Goal: Transaction & Acquisition: Purchase product/service

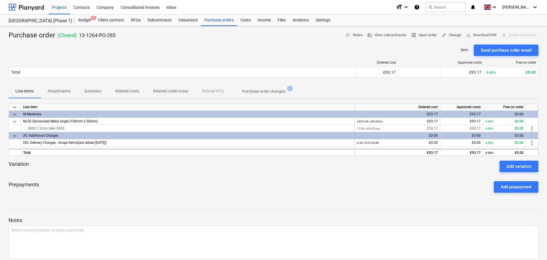
drag, startPoint x: 40, startPoint y: 7, endPoint x: 47, endPoint y: 2, distance: 9.1
click at [40, 7] on div at bounding box center [26, 7] width 35 height 14
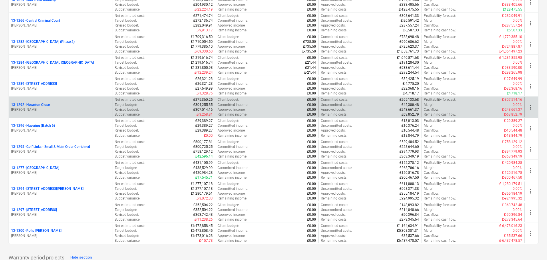
scroll to position [657, 0]
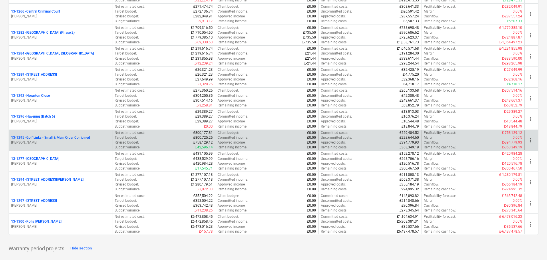
click at [64, 141] on p "[PERSON_NAME]" at bounding box center [60, 142] width 99 height 5
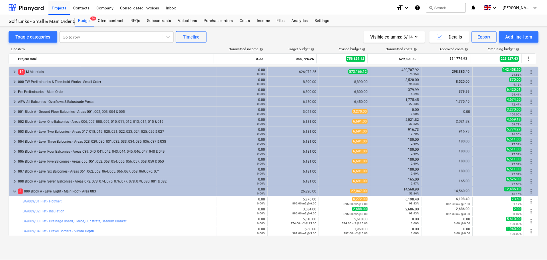
scroll to position [57, 0]
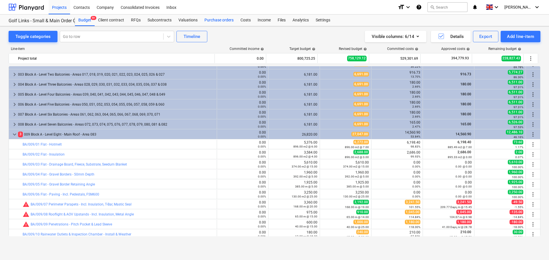
click at [219, 20] on div "Purchase orders" at bounding box center [219, 20] width 36 height 11
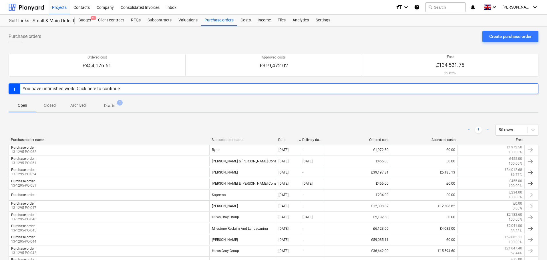
click at [252, 139] on div "Subcontractor name" at bounding box center [242, 140] width 62 height 4
click at [240, 138] on div "< 1 > 50 rows" at bounding box center [273, 130] width 529 height 16
click at [30, 137] on div "< 1 > 50 rows" at bounding box center [273, 130] width 529 height 16
click at [30, 140] on div "Purchase order name" at bounding box center [109, 140] width 196 height 4
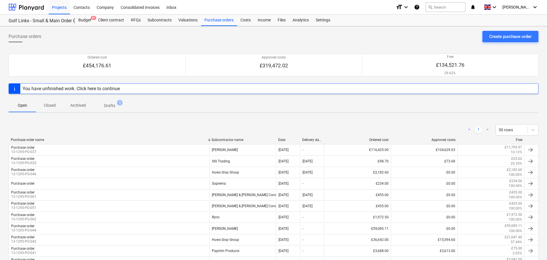
click at [30, 140] on div "Purchase order name" at bounding box center [109, 140] width 196 height 4
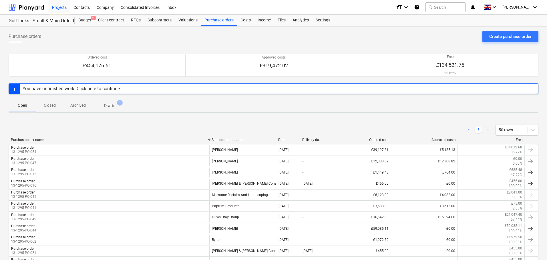
click at [154, 112] on div "Open Closed Archived Drafts 1" at bounding box center [273, 106] width 529 height 14
click at [221, 18] on div "Purchase orders" at bounding box center [219, 20] width 36 height 11
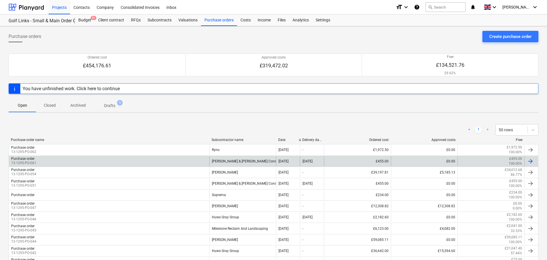
click at [189, 158] on div "Purchase order 13-1295-PO-061" at bounding box center [109, 162] width 200 height 10
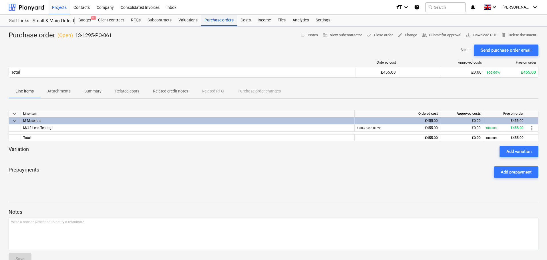
click at [217, 21] on div "Purchase orders" at bounding box center [219, 20] width 36 height 11
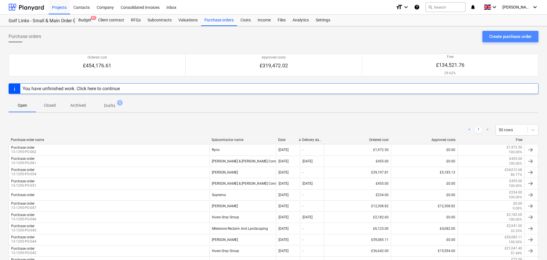
click at [497, 41] on button "Create purchase order" at bounding box center [510, 36] width 56 height 11
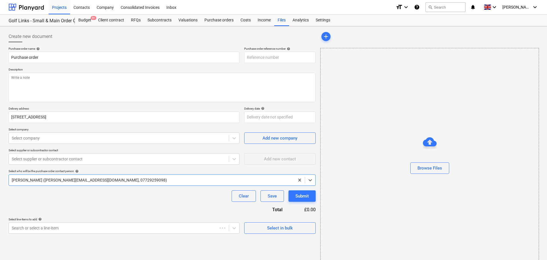
type textarea "x"
type input "13-1295-PO-065"
click at [219, 21] on div "Purchase orders" at bounding box center [219, 20] width 36 height 11
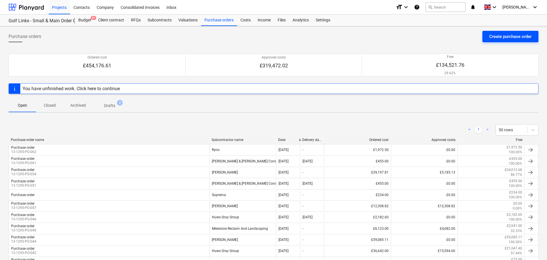
click at [496, 37] on div "Create purchase order" at bounding box center [510, 36] width 42 height 7
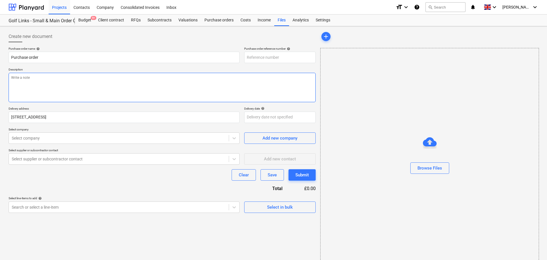
type textarea "x"
type input "13-1295-PO-066"
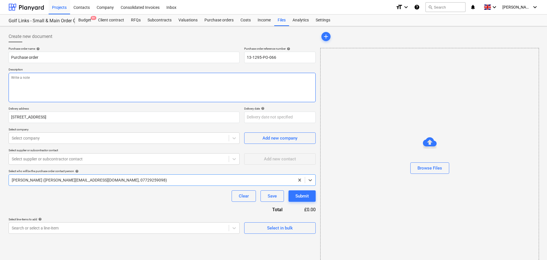
click at [139, 95] on textarea at bounding box center [162, 87] width 307 height 29
paste textarea "Site Contact Adam O’Callaghan 07852 962369 or Skyler Office 01634791810.Driver …"
type textarea "x"
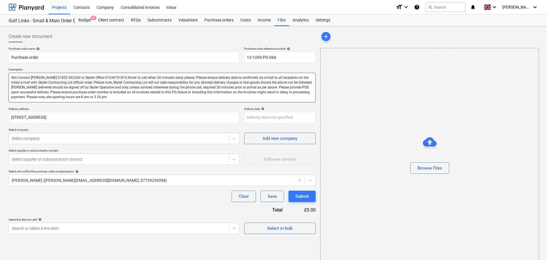
type textarea "Site Contact Adam O’Callaghan 07852 962369 or Skyler Office 01634791810.Driver …"
click at [97, 37] on div "Create new document" at bounding box center [162, 36] width 307 height 11
type textarea "x"
click at [55, 137] on div at bounding box center [119, 139] width 214 height 6
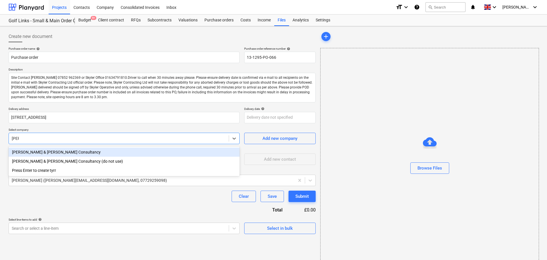
type input "tyrrell"
type textarea "x"
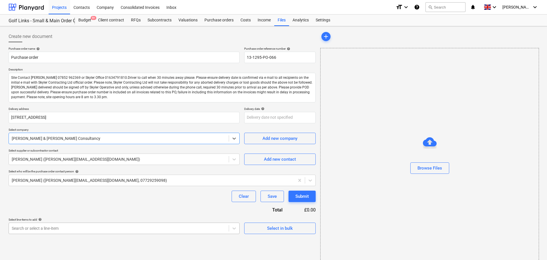
type textarea "x"
click at [59, 225] on body "Projects Contacts Company Consolidated Invoices Inbox format_size keyboard_arro…" at bounding box center [273, 130] width 547 height 260
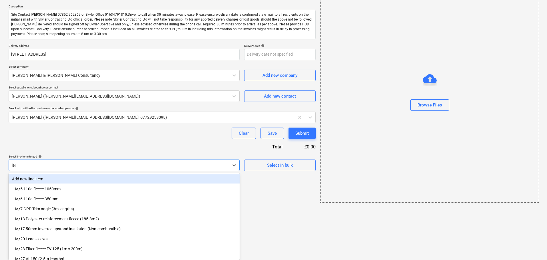
type input "leak"
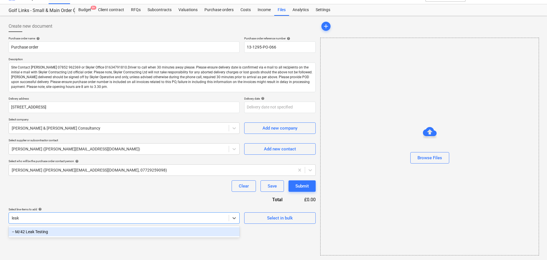
type textarea "x"
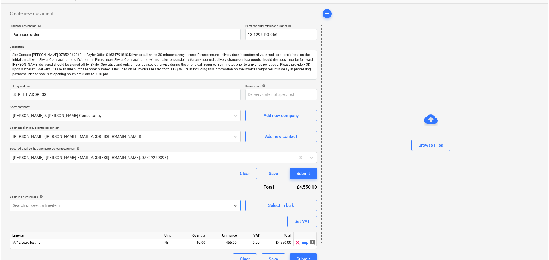
scroll to position [32, 0]
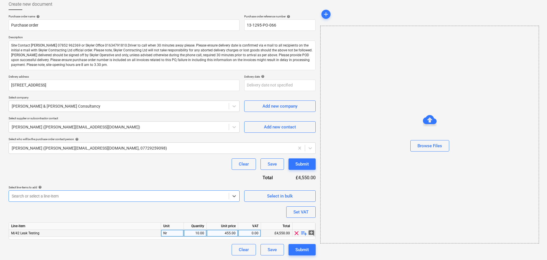
type textarea "x"
click at [197, 232] on div "10.00" at bounding box center [195, 233] width 18 height 7
type input "1"
click at [204, 171] on div "Purchase order name help Purchase order Purchase order reference number help 13…" at bounding box center [162, 135] width 307 height 241
click at [310, 167] on button "Submit" at bounding box center [301, 164] width 27 height 11
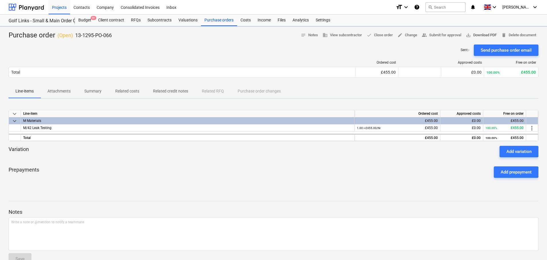
click at [489, 35] on span "save_alt Download PDF" at bounding box center [480, 35] width 31 height 7
drag, startPoint x: 19, startPoint y: 13, endPoint x: 38, endPoint y: 3, distance: 20.7
click at [19, 13] on div at bounding box center [26, 7] width 35 height 14
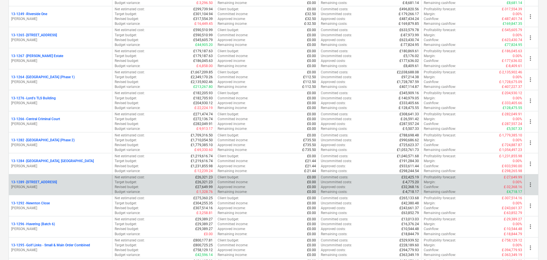
scroll to position [571, 0]
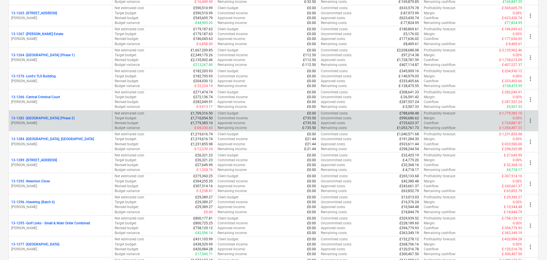
click at [93, 116] on div "13-1282 - Plumstead West Thamesmead (Phase 2)" at bounding box center [60, 118] width 99 height 5
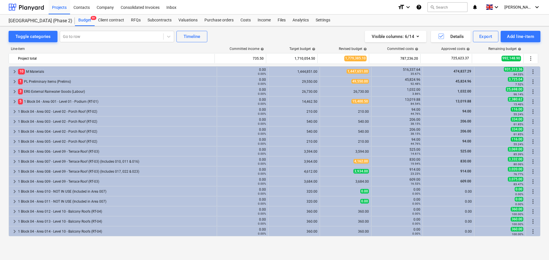
scroll to position [200, 0]
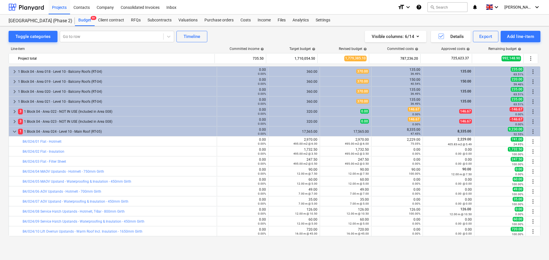
click at [62, 132] on div "1 1 Block 04 - Area 024 - Level 10 - Main Roof (RT-05)" at bounding box center [116, 131] width 196 height 9
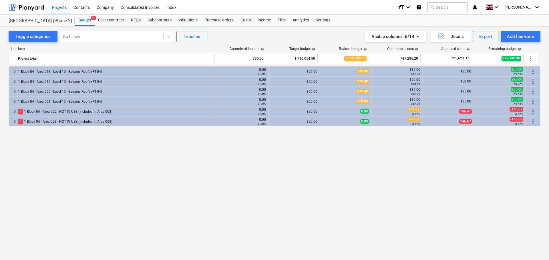
scroll to position [0, 0]
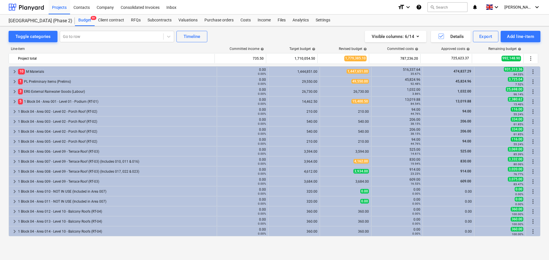
click at [48, 76] on div "keyboard_arrow_right 1 PL Preliminary Items (Prelims) 0.00 0.00% 29,550.00 49,5…" at bounding box center [274, 81] width 531 height 10
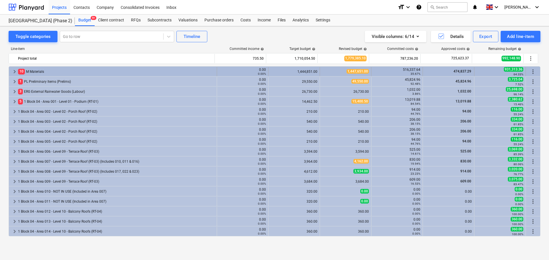
click at [49, 75] on div "10 M Materials" at bounding box center [116, 71] width 196 height 9
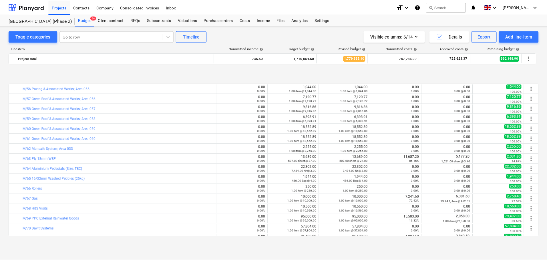
scroll to position [571, 0]
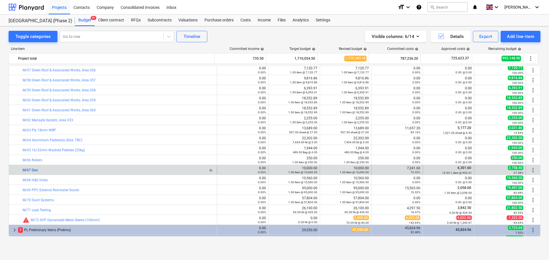
click at [32, 169] on link "M/67 Gas" at bounding box center [30, 170] width 15 height 4
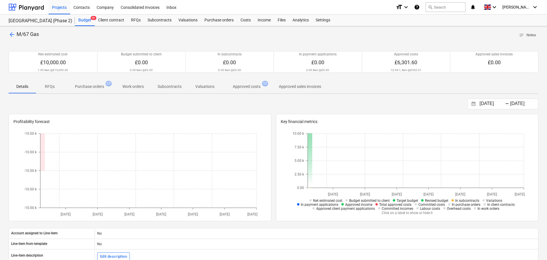
click at [244, 89] on p "Approved costs" at bounding box center [247, 87] width 28 height 6
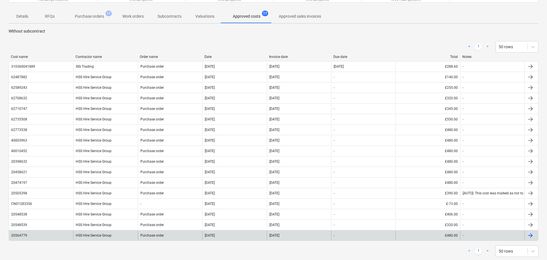
scroll to position [163, 0]
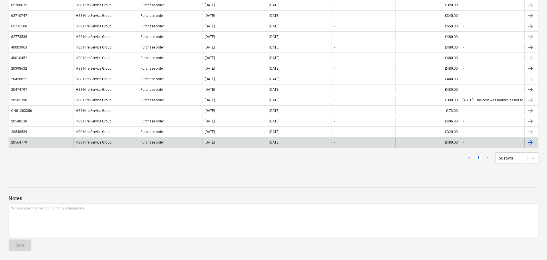
click at [116, 146] on div "HSS Hire Service Group" at bounding box center [105, 142] width 64 height 9
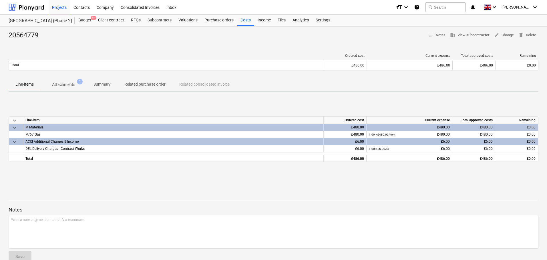
click at [61, 85] on p "Attachments" at bounding box center [63, 85] width 23 height 6
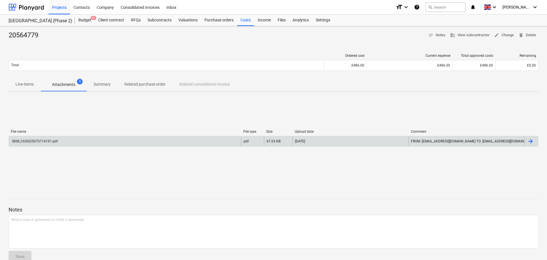
click at [65, 140] on div "SKM_C650i25070714191.pdf" at bounding box center [125, 141] width 232 height 9
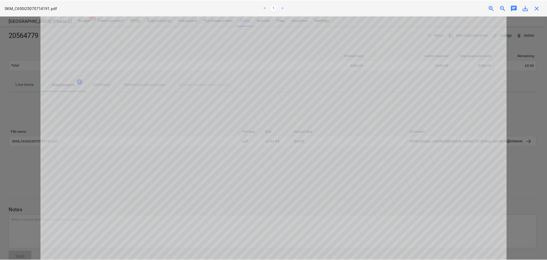
scroll to position [200, 0]
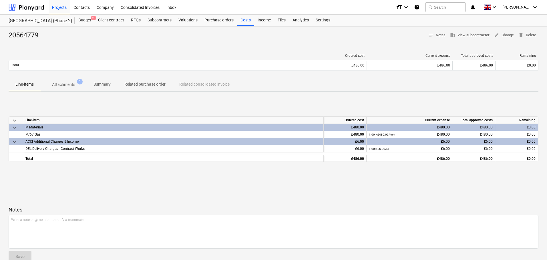
scroll to position [163, 0]
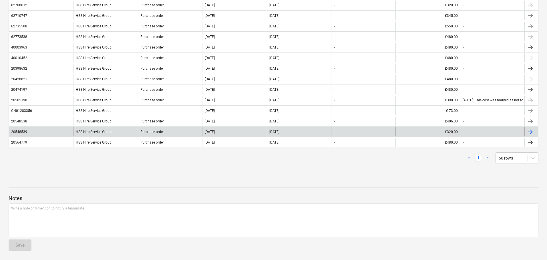
click at [108, 129] on div "HSS Hire Service Group" at bounding box center [105, 131] width 64 height 9
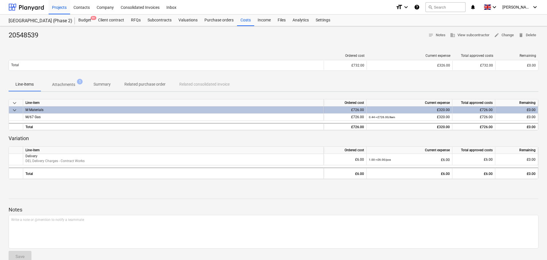
click at [69, 86] on p "Attachments" at bounding box center [63, 85] width 23 height 6
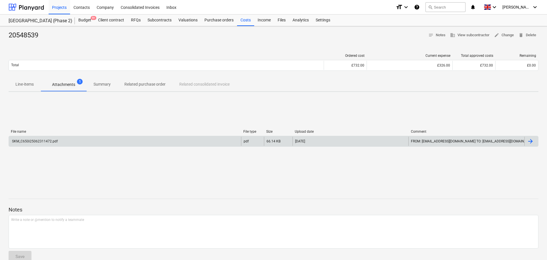
click at [60, 142] on div "SKM_C650i25062311472.pdf" at bounding box center [125, 141] width 232 height 9
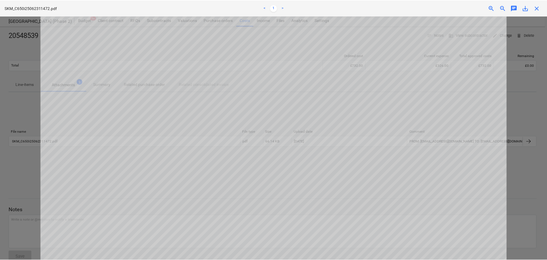
scroll to position [171, 0]
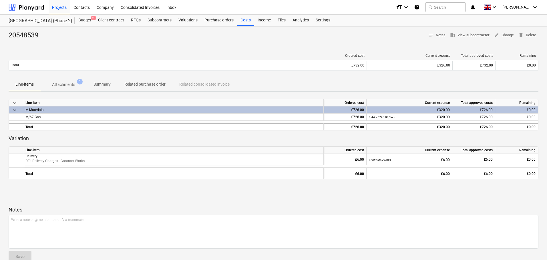
scroll to position [163, 0]
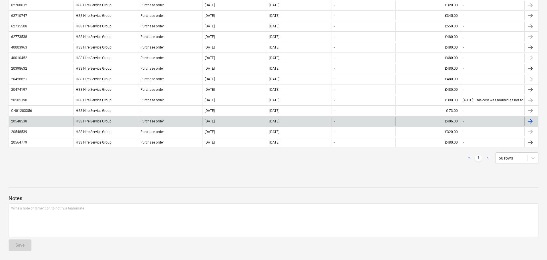
click at [107, 123] on div "HSS Hire Service Group" at bounding box center [105, 121] width 64 height 9
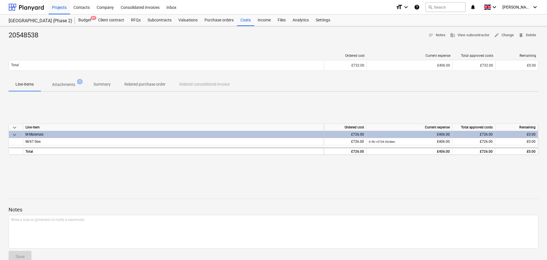
click at [73, 85] on p "Attachments" at bounding box center [63, 85] width 23 height 6
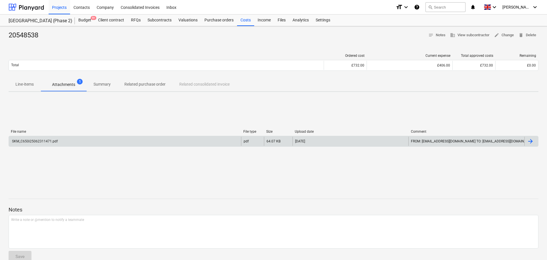
click at [70, 144] on div "SKM_C650i25062311471.pdf" at bounding box center [125, 141] width 232 height 9
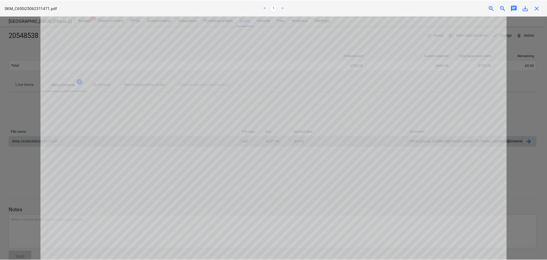
scroll to position [171, 0]
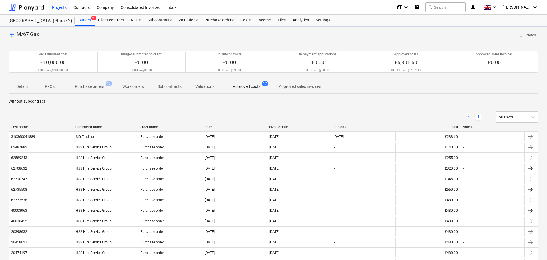
scroll to position [163, 0]
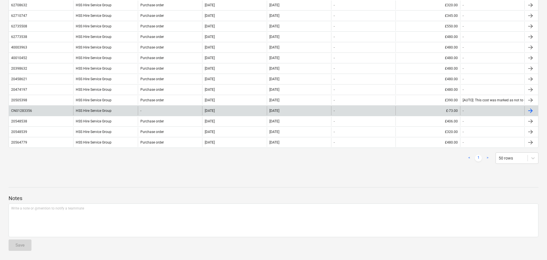
click at [97, 113] on div "HSS Hire Service Group" at bounding box center [105, 110] width 64 height 9
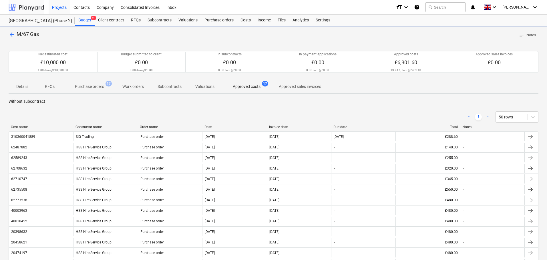
scroll to position [163, 0]
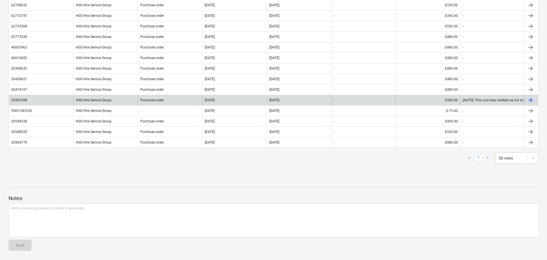
click at [97, 101] on div "HSS Hire Service Group" at bounding box center [105, 100] width 64 height 9
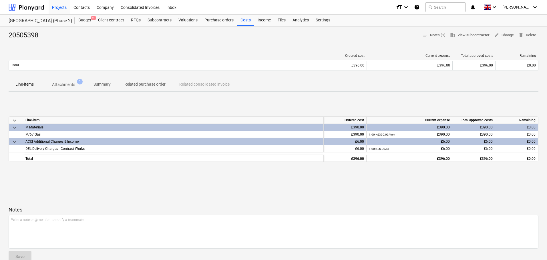
click at [73, 80] on span "Attachments 1" at bounding box center [64, 84] width 46 height 10
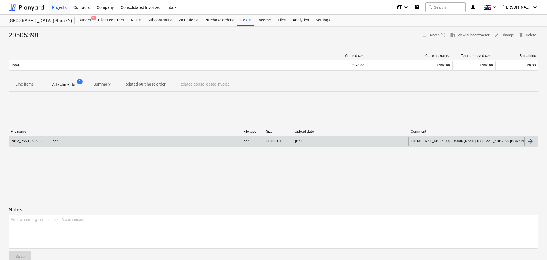
click at [81, 144] on div "SKM_C650i25051207101.pdf" at bounding box center [125, 141] width 232 height 9
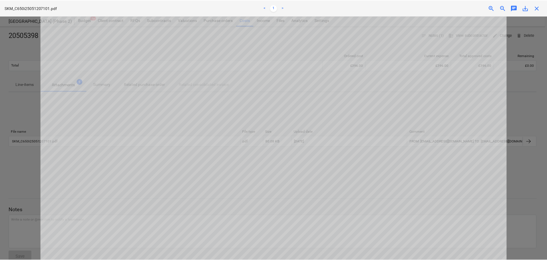
scroll to position [230, 0]
click at [538, 9] on span "close" at bounding box center [538, 8] width 7 height 7
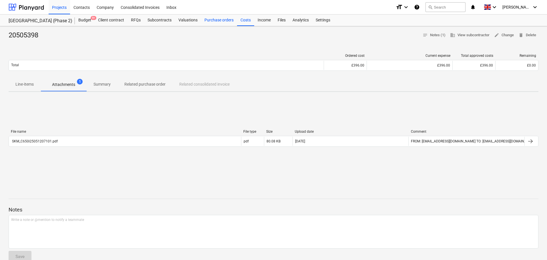
click at [215, 21] on div "Purchase orders" at bounding box center [219, 20] width 36 height 11
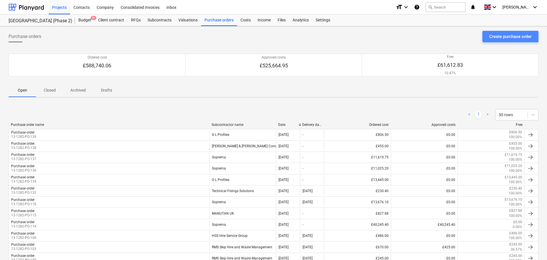
click at [490, 34] on div "Create purchase order" at bounding box center [510, 36] width 42 height 7
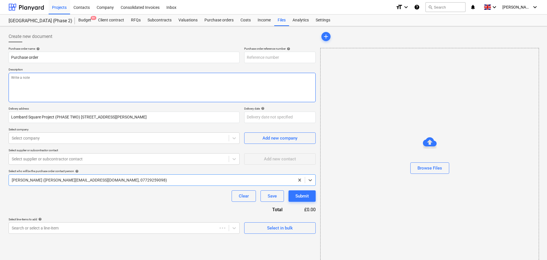
type textarea "x"
type input "13-1282-PO-140"
click at [80, 82] on textarea at bounding box center [162, 87] width 307 height 29
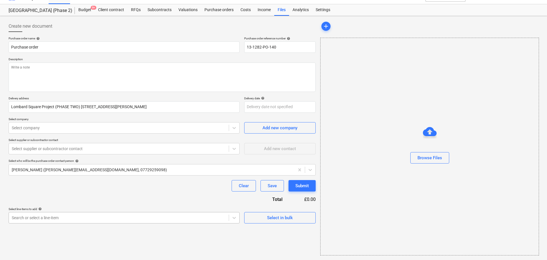
type textarea "x"
click at [106, 214] on body "Projects Contacts Company Consolidated Invoices Inbox format_size keyboard_arro…" at bounding box center [273, 120] width 547 height 260
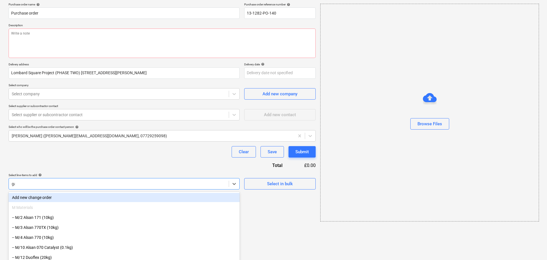
type input "gas"
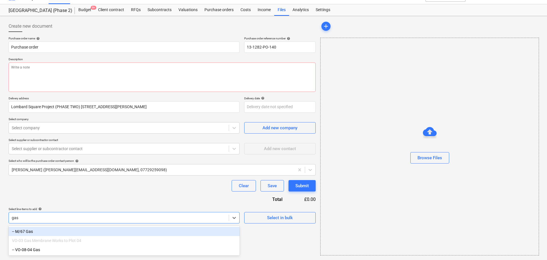
scroll to position [10, 0]
click at [53, 236] on div "-- M/67 Gas" at bounding box center [124, 231] width 231 height 9
type textarea "x"
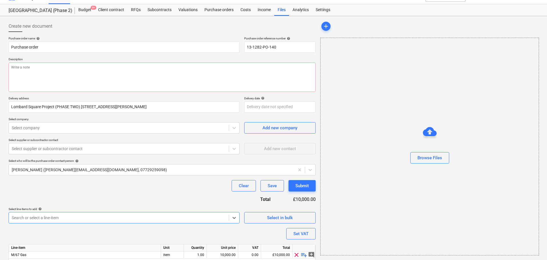
click at [87, 205] on div "Purchase order name help Purchase order Purchase order reference number help 13…" at bounding box center [162, 157] width 307 height 241
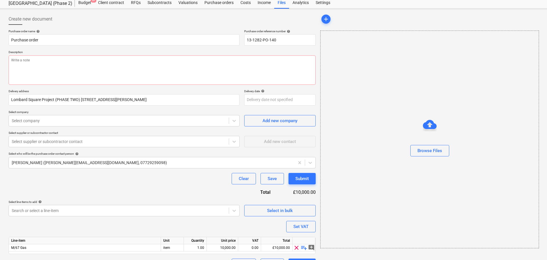
scroll to position [32, 0]
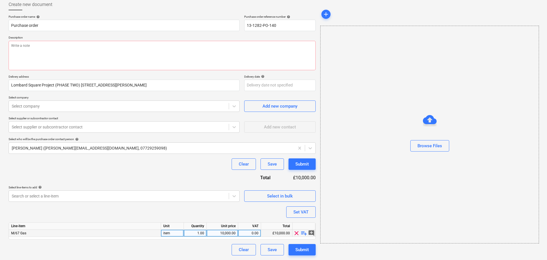
click at [303, 231] on span "playlist_add" at bounding box center [303, 233] width 7 height 7
type textarea "x"
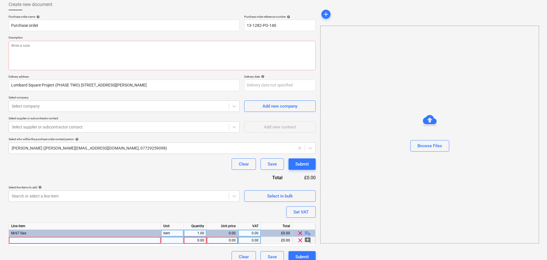
click at [114, 238] on div at bounding box center [85, 240] width 152 height 7
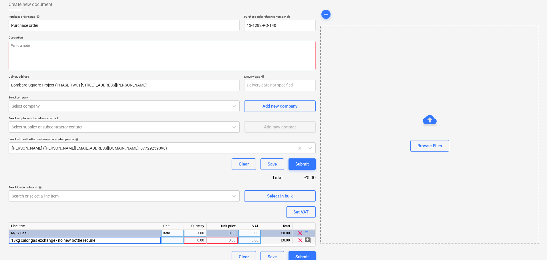
type input "19kg calor gas exchange - no new bottle required"
type textarea "x"
click at [132, 215] on div "Purchase order name help Purchase order Purchase order reference number help 13…" at bounding box center [162, 139] width 307 height 248
click at [226, 239] on div "0.00" at bounding box center [222, 240] width 27 height 7
type input "35"
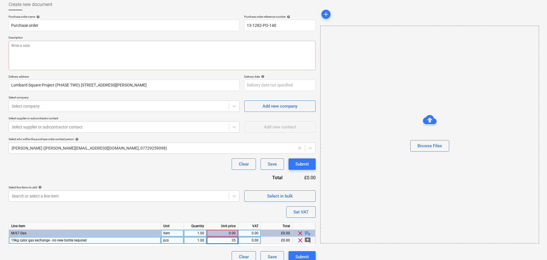
click at [239, 214] on div "Purchase order name help Purchase order Purchase order reference number help 13…" at bounding box center [162, 139] width 307 height 248
click at [307, 233] on span "playlist_add" at bounding box center [307, 233] width 7 height 7
type textarea "x"
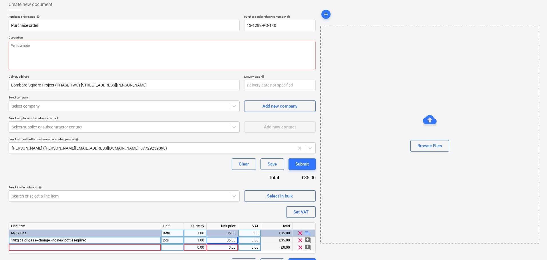
click at [148, 248] on div at bounding box center [85, 247] width 152 height 7
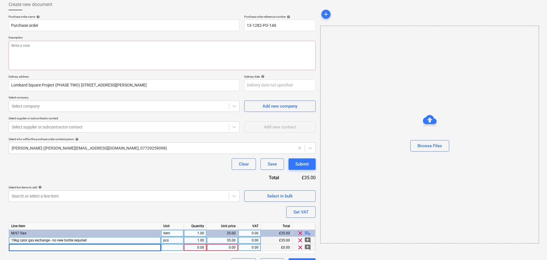
type input "19kg calor gas exchange - no new bottle required"
type textarea "x"
click at [225, 247] on div "0.00" at bounding box center [222, 247] width 27 height 7
type input "80"
type textarea "x"
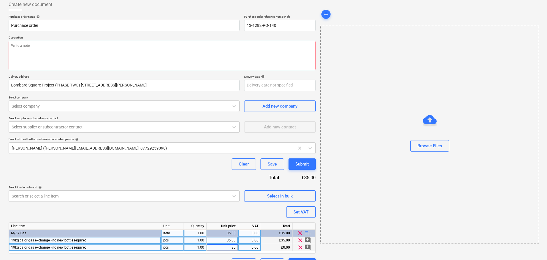
click at [166, 248] on div "pcs" at bounding box center [172, 247] width 23 height 7
type input "bottles"
type textarea "x"
click at [169, 242] on div "pcs" at bounding box center [172, 240] width 23 height 7
type input "bottles"
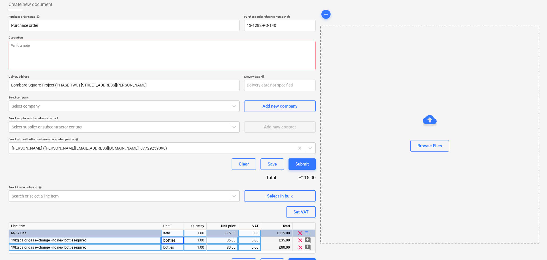
type textarea "x"
click at [197, 240] on div "1.00" at bounding box center [195, 240] width 18 height 7
type input "4"
type textarea "x"
click at [197, 246] on div "1.00" at bounding box center [195, 247] width 18 height 7
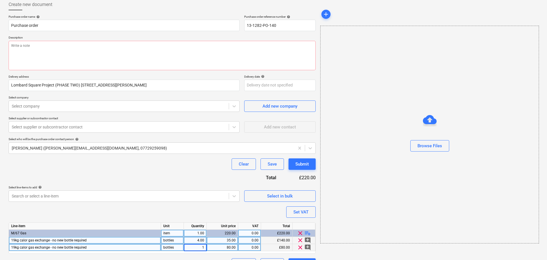
type input "2"
type textarea "x"
click at [177, 168] on div "Clear Save Submit" at bounding box center [162, 164] width 307 height 11
click at [18, 247] on span "19kg calor gas exchange - no new bottle required" at bounding box center [48, 248] width 75 height 4
click at [15, 248] on input "19kg calor gas exchange - no new bottle required" at bounding box center [85, 247] width 152 height 7
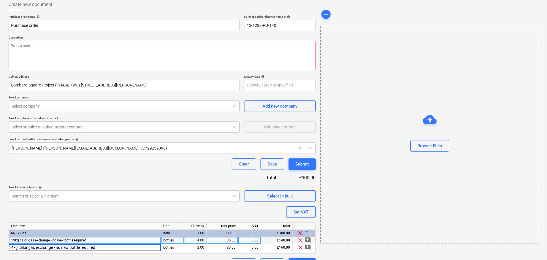
type input "47kg calor gas exchange - no new bottle required"
click at [198, 239] on div "4.00" at bounding box center [195, 240] width 18 height 7
type textarea "x"
click at [171, 162] on div "Clear Save Submit" at bounding box center [162, 164] width 307 height 11
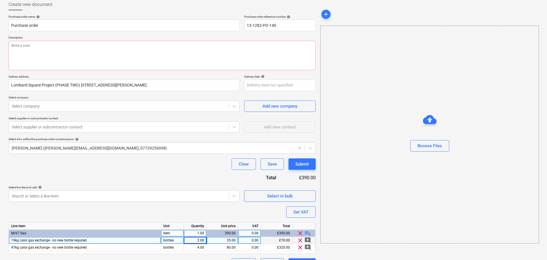
click at [195, 233] on div "1.00" at bounding box center [195, 233] width 18 height 7
type input "6"
click at [175, 180] on div "Purchase order name help Purchase order Purchase order reference number help 13…" at bounding box center [162, 142] width 307 height 255
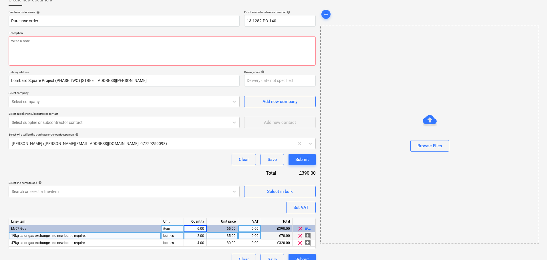
scroll to position [46, 0]
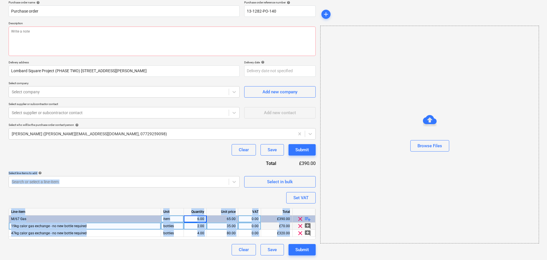
drag, startPoint x: 179, startPoint y: 170, endPoint x: 178, endPoint y: 274, distance: 104.0
click at [178, 214] on html "Projects Contacts Company Consolidated Invoices Inbox format_size keyboard_arro…" at bounding box center [273, 84] width 547 height 260
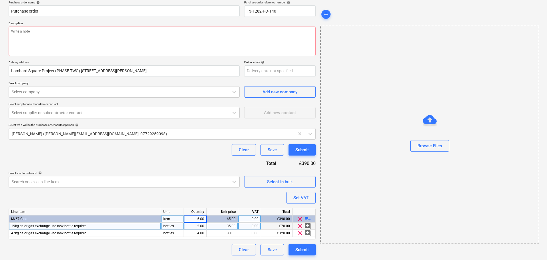
click at [188, 162] on div "Purchase order name help Purchase order Purchase order reference number help 13…" at bounding box center [162, 128] width 307 height 255
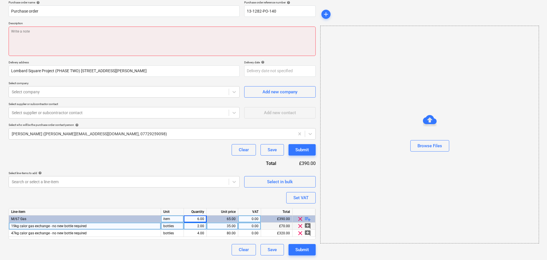
click at [107, 43] on textarea at bounding box center [162, 41] width 307 height 29
paste textarea "Site contact Ashley Rowe 07909050712 or Skyler Office 01634791810.Driver to cal…"
type textarea "x"
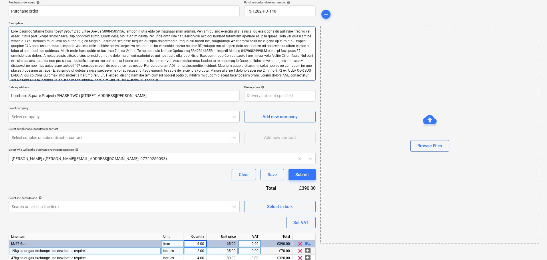
type textarea "Site contact Ashley Rowe 07909050712 or Skyler Office 01634791810.Driver to cal…"
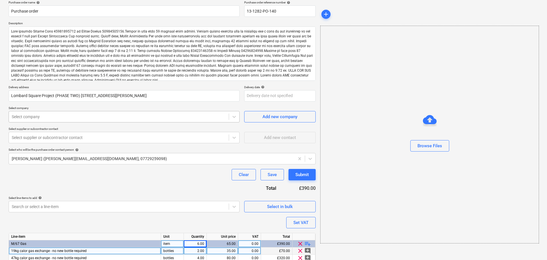
type textarea "x"
click at [43, 113] on div "Select company" at bounding box center [119, 117] width 220 height 8
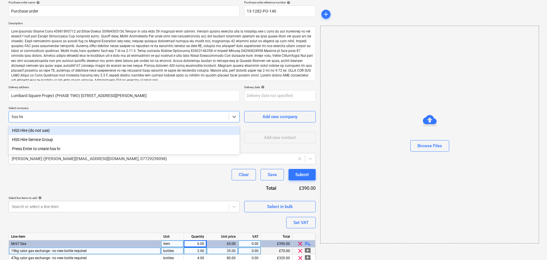
type input "hss hire"
type textarea "x"
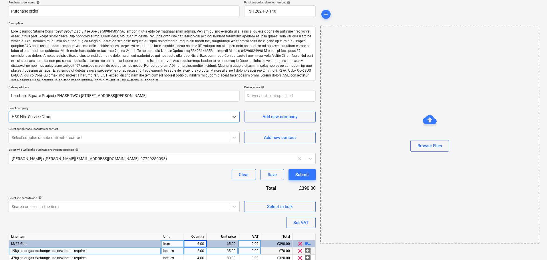
click at [45, 139] on div at bounding box center [119, 138] width 214 height 6
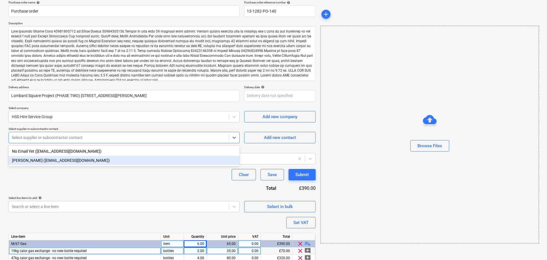
click at [45, 160] on div "Dean Slaughter (crayford@thehireservicecompany.com)" at bounding box center [124, 160] width 231 height 9
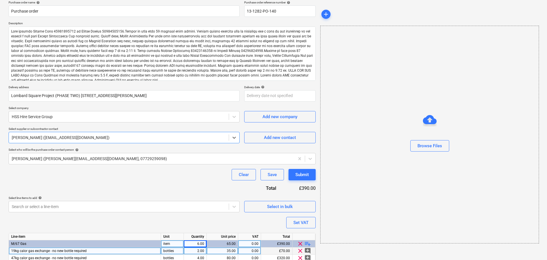
click at [51, 180] on div "Clear Save Submit" at bounding box center [162, 174] width 307 height 11
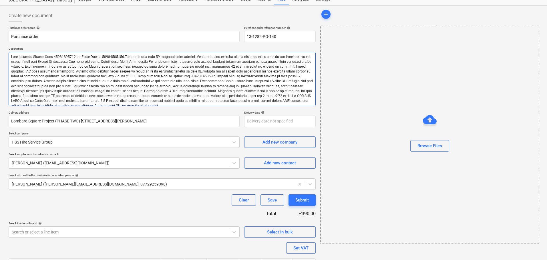
scroll to position [18, 0]
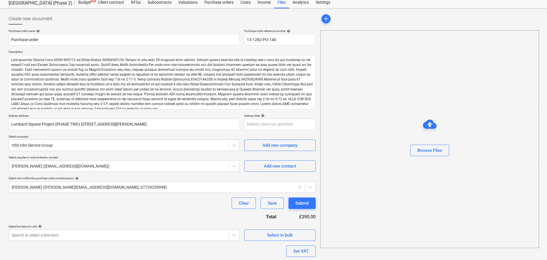
click at [85, 24] on div "Create new document" at bounding box center [162, 18] width 307 height 11
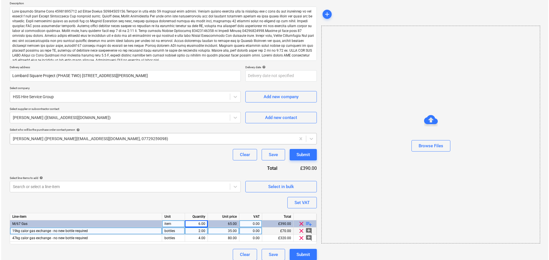
scroll to position [71, 0]
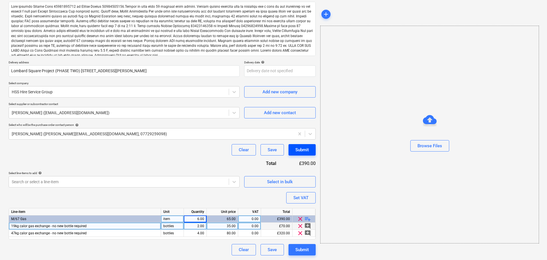
click at [304, 148] on div "Submit" at bounding box center [301, 149] width 13 height 7
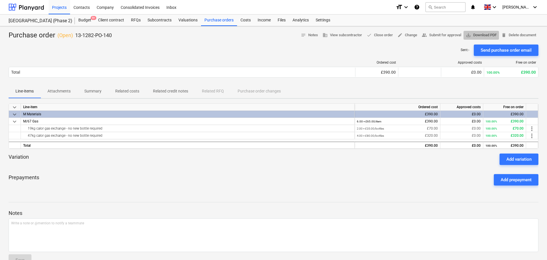
click at [482, 35] on span "save_alt Download PDF" at bounding box center [480, 35] width 31 height 7
drag, startPoint x: 33, startPoint y: 10, endPoint x: 57, endPoint y: 5, distance: 25.3
click at [33, 10] on div at bounding box center [26, 7] width 35 height 14
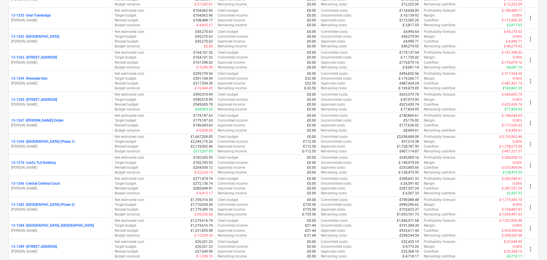
scroll to position [486, 0]
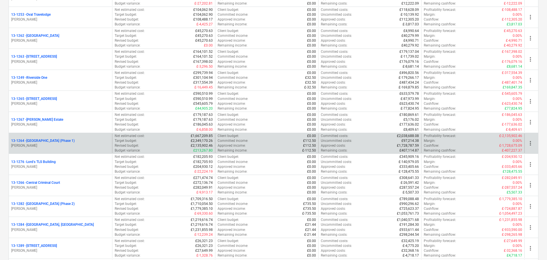
click at [60, 139] on p "13-1264 - Plumstead West Thamesmead (Phase 1)" at bounding box center [42, 141] width 63 height 5
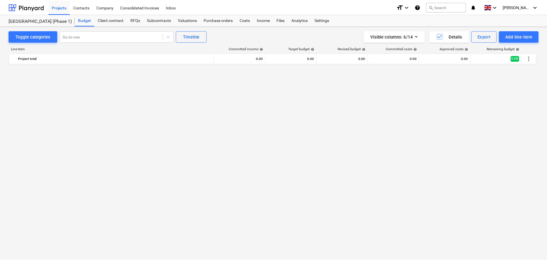
scroll to position [457, 0]
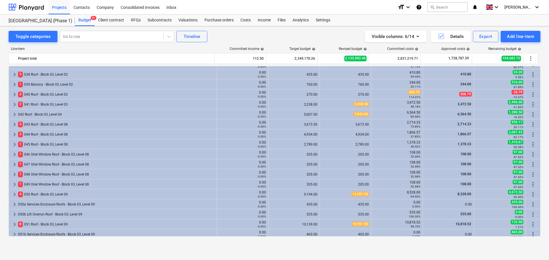
click at [221, 21] on div "Purchase orders" at bounding box center [219, 20] width 36 height 11
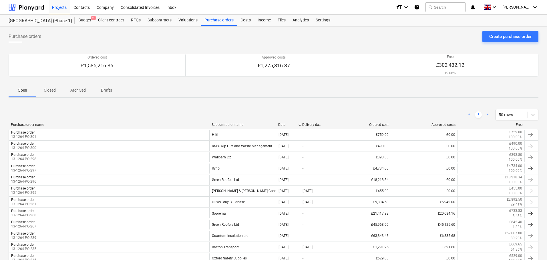
click at [272, 41] on div "Purchase orders Create purchase order" at bounding box center [273, 39] width 529 height 16
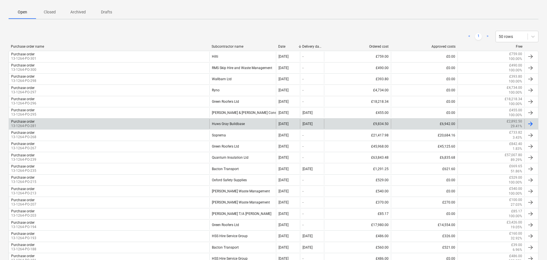
scroll to position [86, 0]
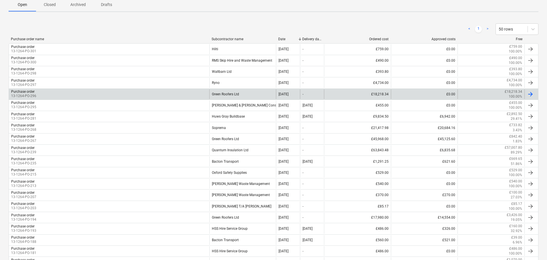
click at [226, 94] on div "Green Roofers Ltd" at bounding box center [242, 94] width 67 height 10
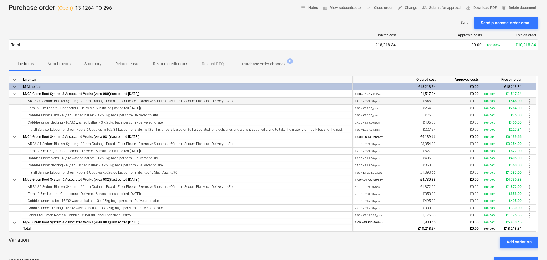
scroll to position [29, 0]
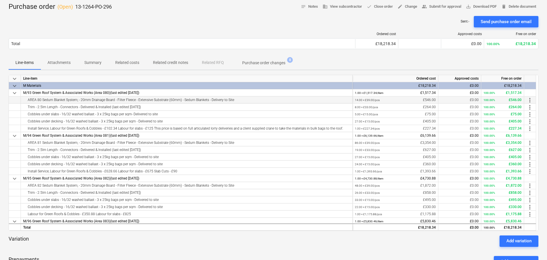
click at [38, 99] on div "AREA 80 Sedum Blanket System; - 20mm Drainage Board - Filter Fleece - Extensive…" at bounding box center [186, 100] width 327 height 7
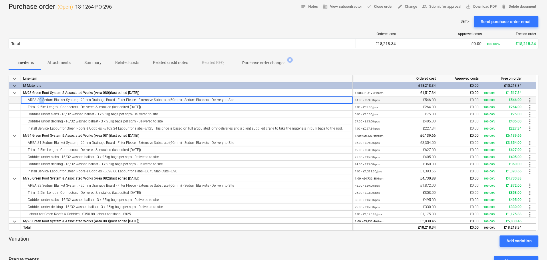
click at [38, 99] on div "AREA 80 Sedum Blanket System; - 20mm Drainage Board - Filter Fleece - Extensive…" at bounding box center [186, 100] width 327 height 7
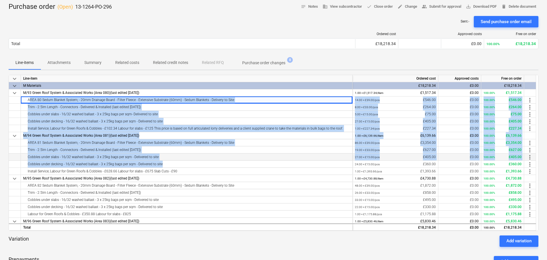
drag, startPoint x: 38, startPoint y: 99, endPoint x: 59, endPoint y: 158, distance: 62.9
click at [59, 163] on div "keyboard_arrow_down Line-item Ordered cost Approved costs Free on order keyboar…" at bounding box center [273, 153] width 529 height 156
click at [60, 155] on div "Cobbles under slabs - 16/32 washed ballast - 3 x 25kg bags per sqm - Delivered …" at bounding box center [186, 157] width 327 height 7
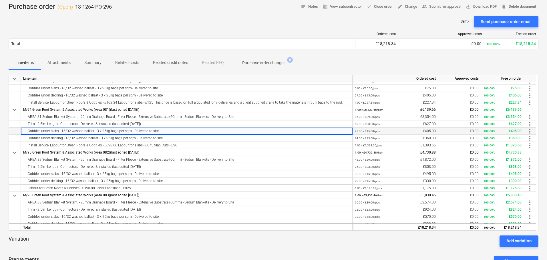
scroll to position [37, 0]
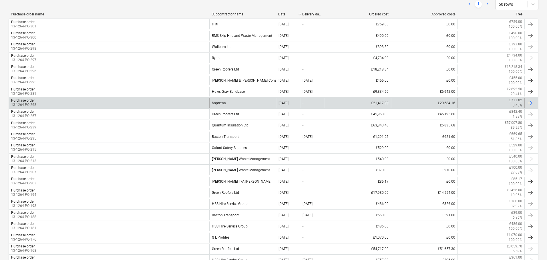
scroll to position [114, 0]
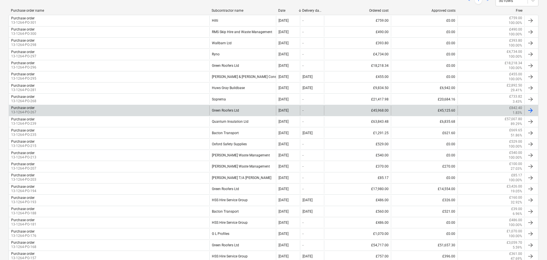
click at [231, 109] on div "Green Roofers Ltd" at bounding box center [242, 111] width 67 height 10
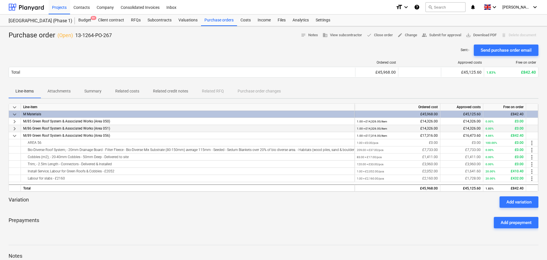
click at [61, 128] on span "M/86 Green Roof System & Associated Works (Area 051)" at bounding box center [66, 129] width 87 height 4
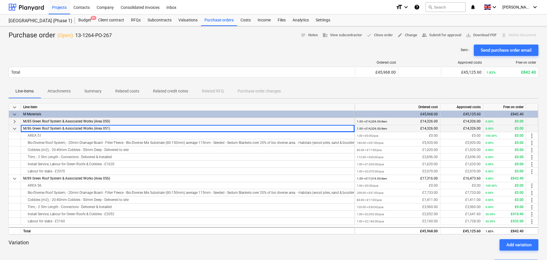
click at [64, 121] on span "M/85 Green Roof System & Associated Works (Area 050)" at bounding box center [66, 121] width 87 height 4
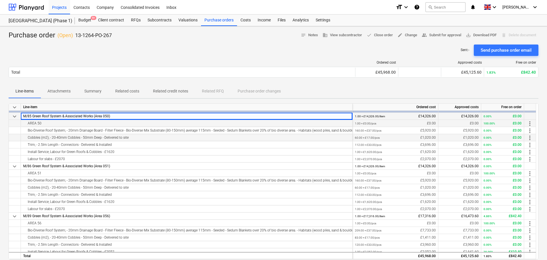
scroll to position [16, 0]
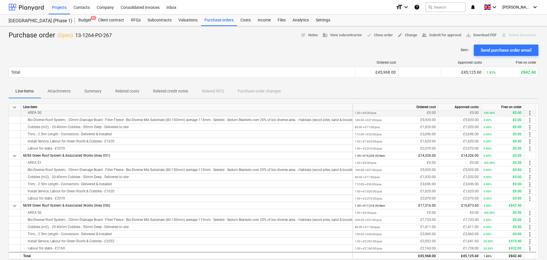
scroll to position [114, 0]
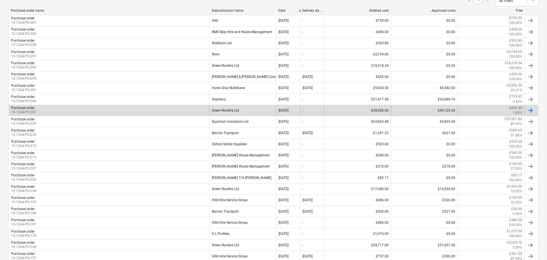
click at [205, 113] on div "Purchase order 13-1264-PO-267" at bounding box center [109, 111] width 200 height 10
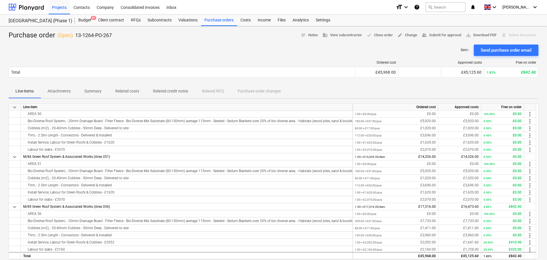
scroll to position [16, 0]
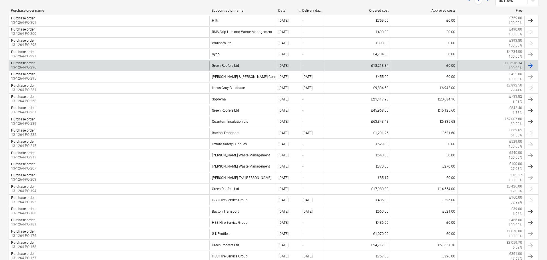
click at [224, 62] on div "Green Roofers Ltd" at bounding box center [242, 66] width 67 height 10
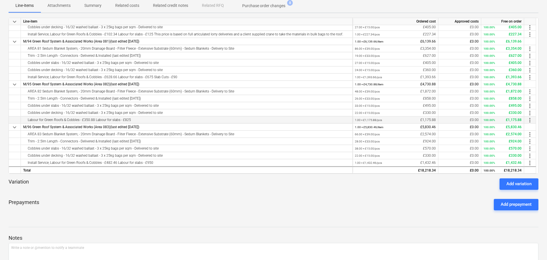
scroll to position [125, 0]
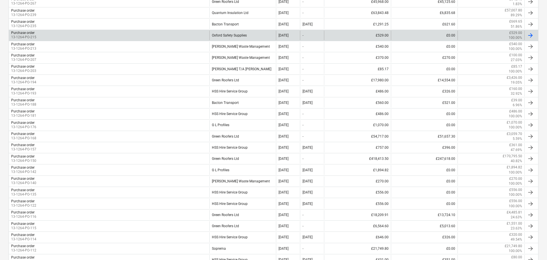
scroll to position [229, 0]
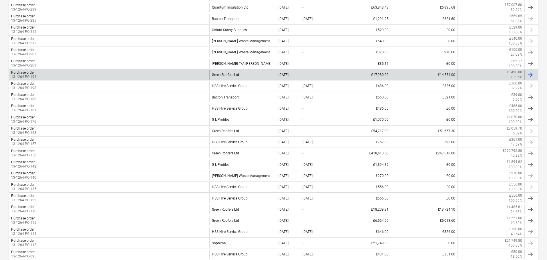
click at [182, 77] on div "Purchase order 13-1264-PO-194" at bounding box center [109, 75] width 200 height 10
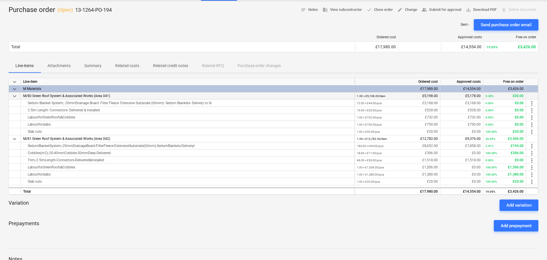
scroll to position [29, 0]
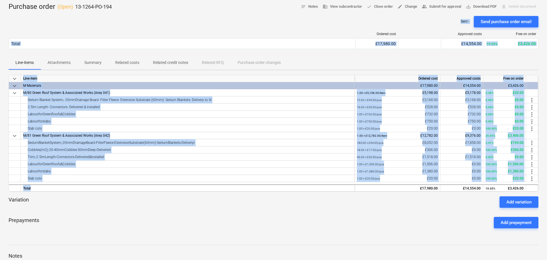
drag, startPoint x: 119, startPoint y: 23, endPoint x: 136, endPoint y: 199, distance: 176.6
click at [139, 192] on div "Purchase order ( Open ) 13-1264-PO-194 notes Notes business View subcontractor …" at bounding box center [273, 158] width 547 height 320
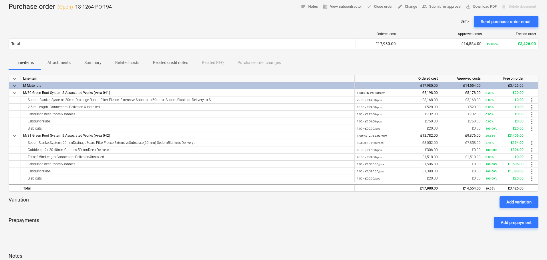
click at [134, 213] on div "Prepayments Add prepayment" at bounding box center [273, 223] width 529 height 21
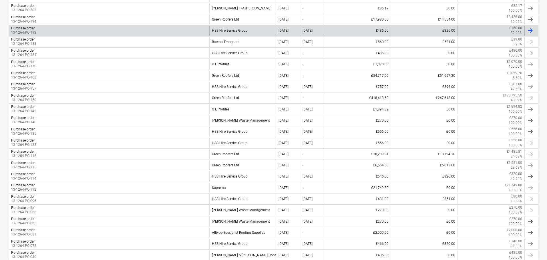
scroll to position [286, 0]
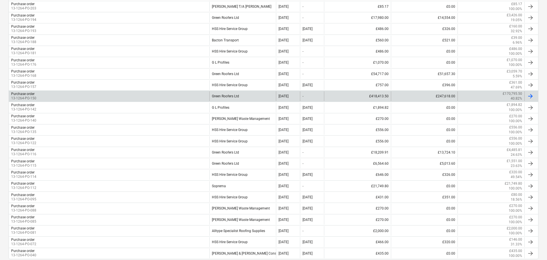
click at [163, 95] on div "Purchase order 13-1264-PO-150" at bounding box center [109, 96] width 200 height 10
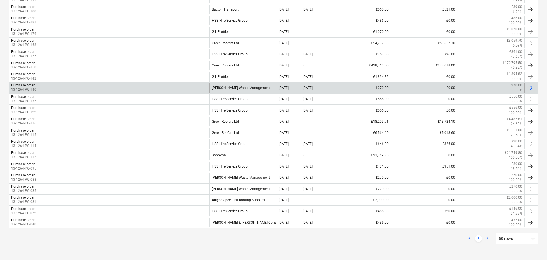
scroll to position [317, 0]
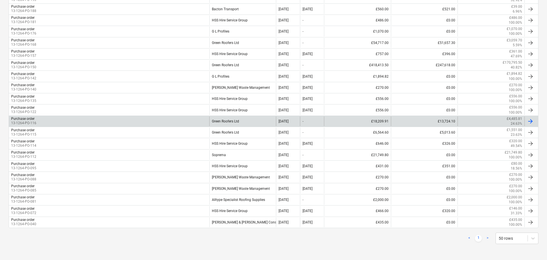
click at [165, 118] on div "Purchase order 13-1264-PO-116" at bounding box center [109, 122] width 200 height 10
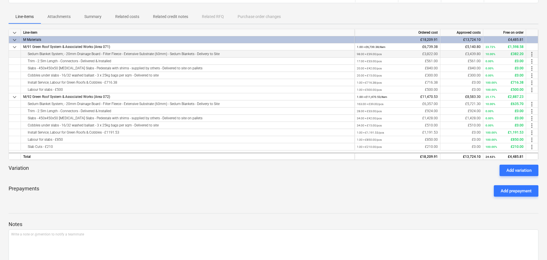
scroll to position [101, 0]
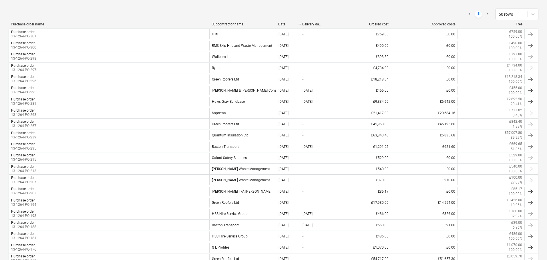
scroll to position [317, 0]
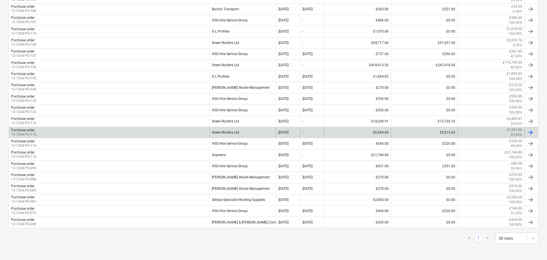
click at [229, 135] on div "Green Roofers Ltd" at bounding box center [242, 133] width 67 height 10
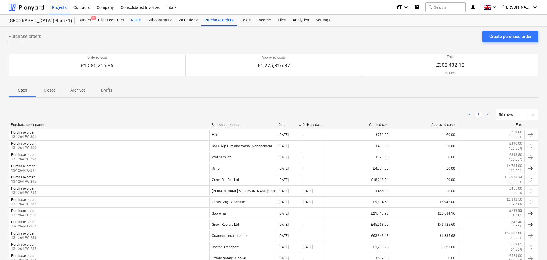
click at [90, 20] on div "Budget 9+" at bounding box center [85, 20] width 20 height 11
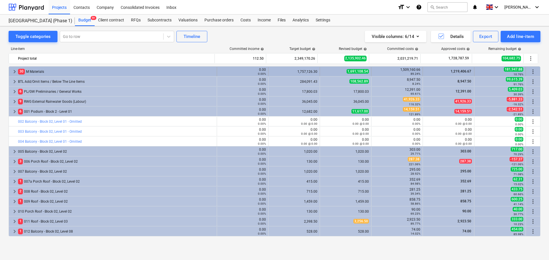
click at [82, 73] on div "30 M Materials" at bounding box center [116, 71] width 196 height 9
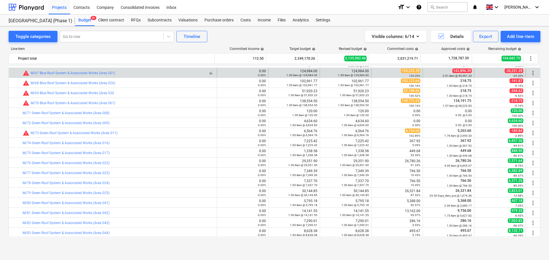
click at [148, 73] on div "bar_chart warning M/67 Blue Roof System & Associated Works (Area 001)" at bounding box center [119, 73] width 192 height 7
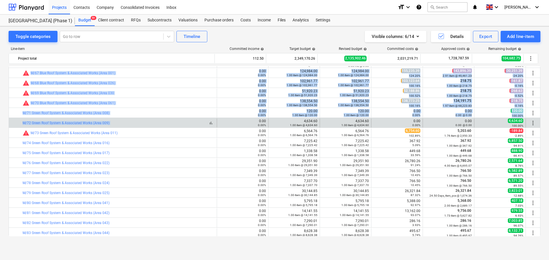
drag, startPoint x: 148, startPoint y: 73, endPoint x: 140, endPoint y: 122, distance: 49.0
click at [140, 122] on div "bar_chart M/72 Green Roof System & Associated Works (Area 009)" at bounding box center [119, 123] width 192 height 4
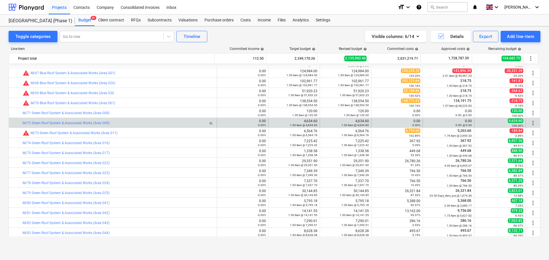
click at [140, 122] on div "bar_chart M/72 Green Roof System & Associated Works (Area 009)" at bounding box center [119, 123] width 192 height 4
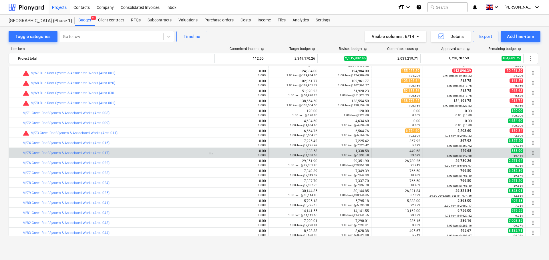
click at [127, 153] on div "bar_chart M/75 Green Roof System & Associated Works (Area 017)" at bounding box center [119, 153] width 192 height 4
click at [124, 154] on div "bar_chart M/75 Green Roof System & Associated Works (Area 017)" at bounding box center [119, 153] width 192 height 4
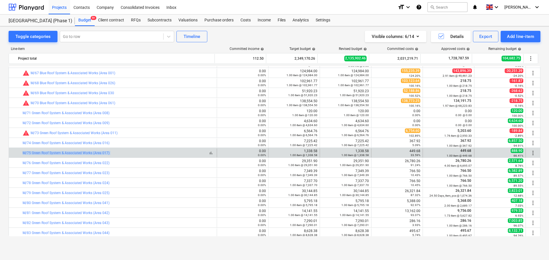
click at [124, 154] on div "bar_chart M/75 Green Roof System & Associated Works (Area 017)" at bounding box center [119, 153] width 192 height 4
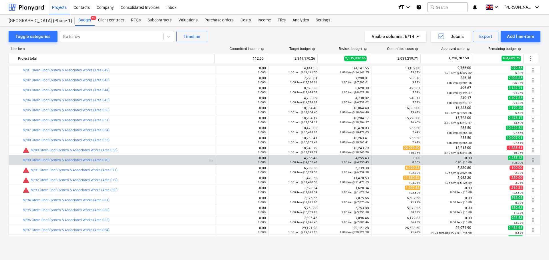
click at [118, 159] on div "bar_chart M/90 Green Roof System & Associated Works (Area 070)" at bounding box center [119, 160] width 192 height 4
click at [114, 160] on div "bar_chart M/90 Green Roof System & Associated Works (Area 070)" at bounding box center [119, 160] width 192 height 4
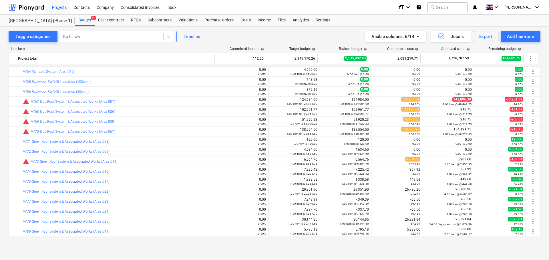
scroll to position [571, 0]
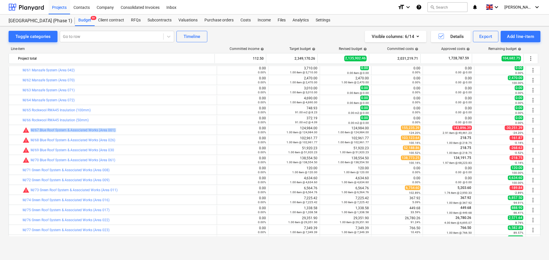
click at [138, 131] on div "bar_chart warning M/67 Blue Roof System & Associated Works (Area 001)" at bounding box center [119, 130] width 192 height 7
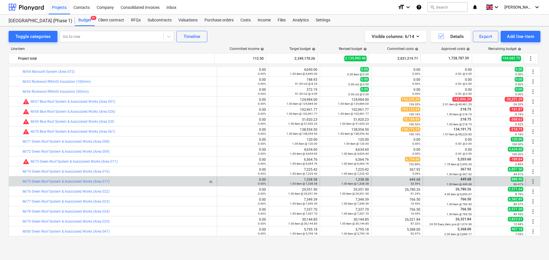
click at [121, 182] on div "bar_chart M/75 Green Roof System & Associated Works (Area 017)" at bounding box center [119, 182] width 192 height 4
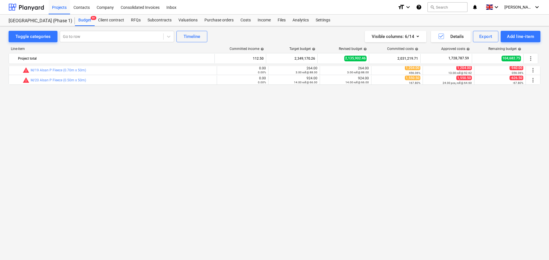
scroll to position [0, 0]
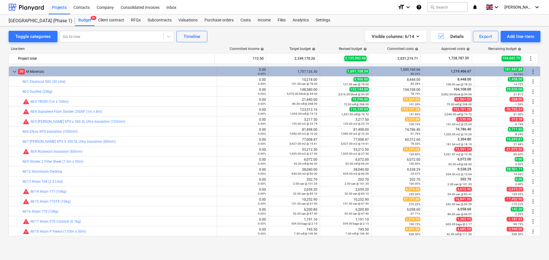
click at [67, 74] on div "30 M Materials" at bounding box center [116, 71] width 196 height 9
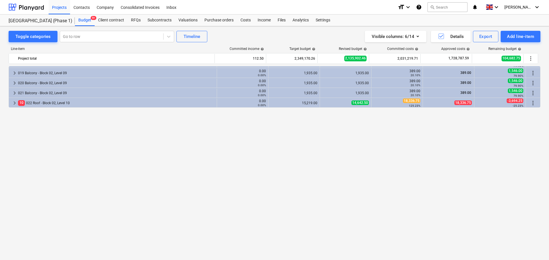
scroll to position [86, 0]
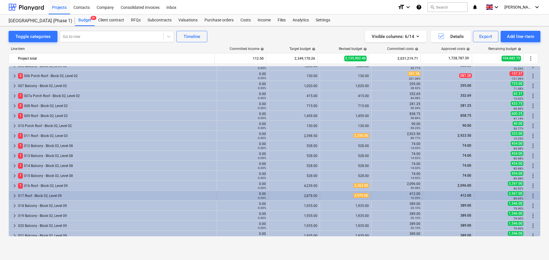
click at [41, 198] on div "017 Roof - Block 02, Level 09" at bounding box center [116, 195] width 196 height 9
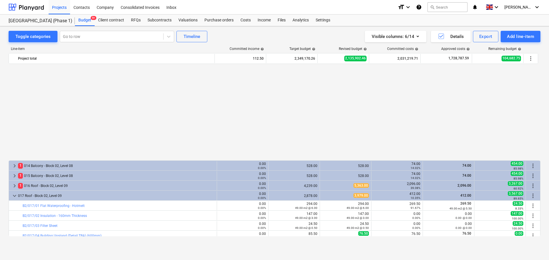
scroll to position [200, 0]
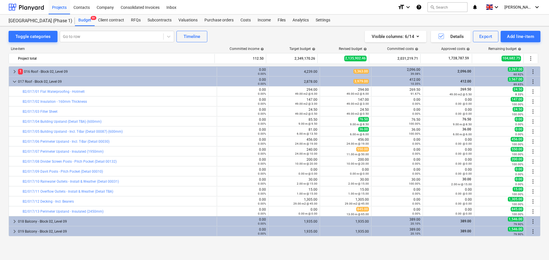
click at [130, 91] on div "bar_chart B2/017/01 Flat Waterproofing - Hotmelt" at bounding box center [119, 92] width 192 height 4
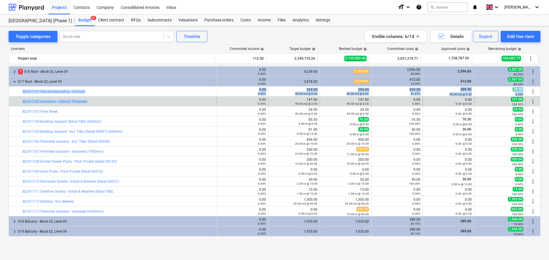
drag, startPoint x: 130, startPoint y: 91, endPoint x: 133, endPoint y: 99, distance: 9.3
click at [133, 99] on div "bar_chart B2/017/02 Insulation - 160mm Thickness" at bounding box center [119, 101] width 192 height 9
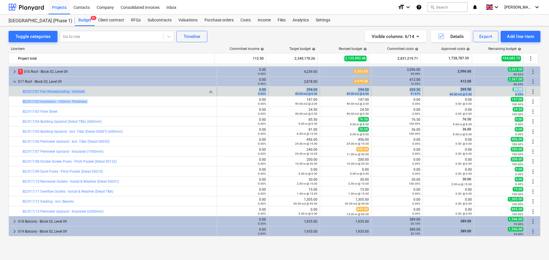
drag, startPoint x: 133, startPoint y: 99, endPoint x: 137, endPoint y: 92, distance: 8.1
click at [137, 92] on div "bar_chart B2/017/01 Flat Waterproofing - Hotmelt" at bounding box center [119, 92] width 192 height 4
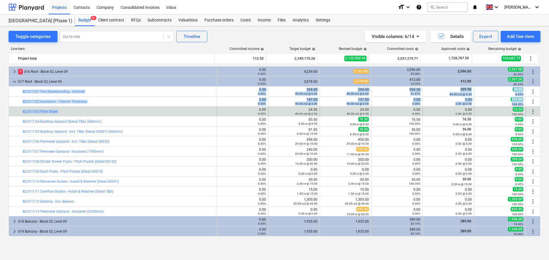
drag, startPoint x: 137, startPoint y: 92, endPoint x: 137, endPoint y: 108, distance: 15.4
click at [137, 108] on div "bar_chart B2/017/03 Filter Sheet" at bounding box center [119, 111] width 192 height 9
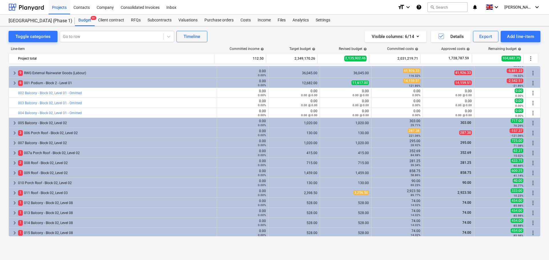
scroll to position [0, 0]
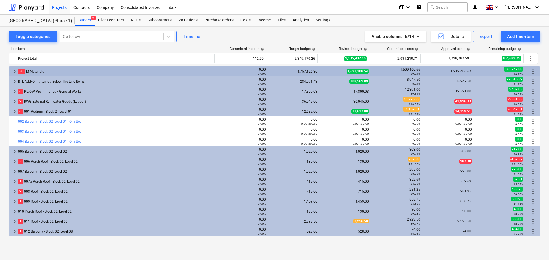
click at [65, 70] on div "30 M Materials" at bounding box center [116, 71] width 196 height 9
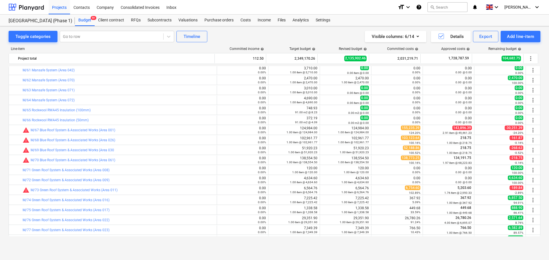
scroll to position [629, 0]
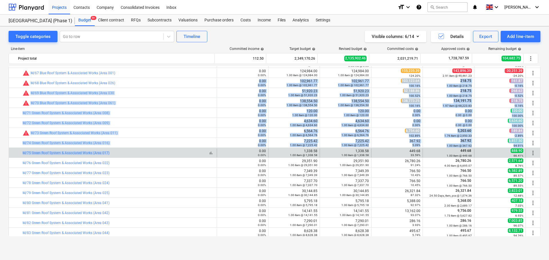
drag, startPoint x: 165, startPoint y: 84, endPoint x: 145, endPoint y: 154, distance: 72.7
click at [145, 153] on div "bar_chart M/75 Green Roof System & Associated Works (Area 017)" at bounding box center [119, 153] width 192 height 4
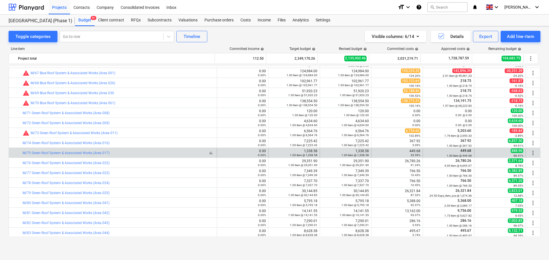
click at [145, 153] on div "bar_chart M/75 Green Roof System & Associated Works (Area 017)" at bounding box center [119, 153] width 192 height 4
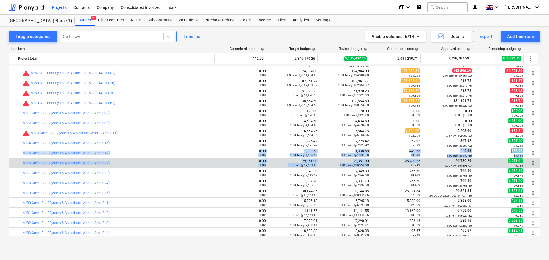
drag, startPoint x: 145, startPoint y: 153, endPoint x: 396, endPoint y: 158, distance: 251.2
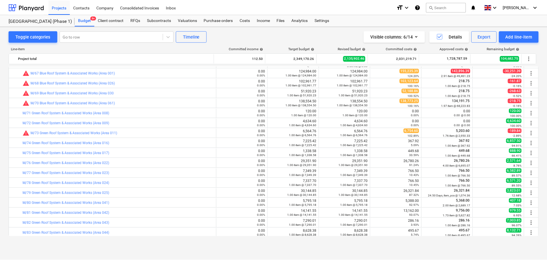
scroll to position [600, 0]
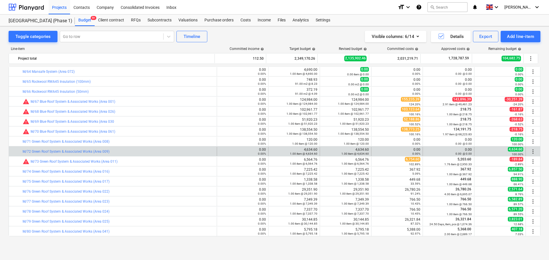
click at [131, 155] on div "bar_chart M/72 Green Roof System & Associated Works (Area 009)" at bounding box center [119, 151] width 192 height 9
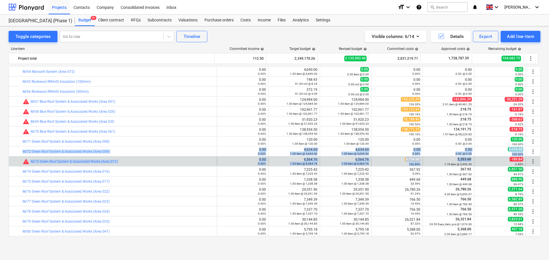
drag, startPoint x: 131, startPoint y: 155, endPoint x: 458, endPoint y: 157, distance: 326.6
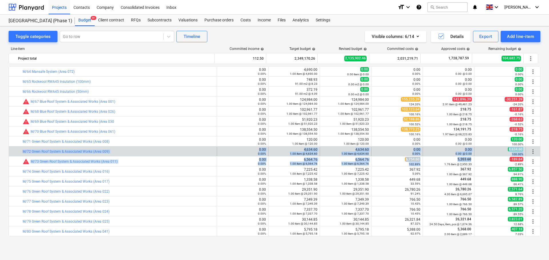
click at [454, 150] on div "0.00 0.00 @ 0.00" at bounding box center [448, 152] width 47 height 8
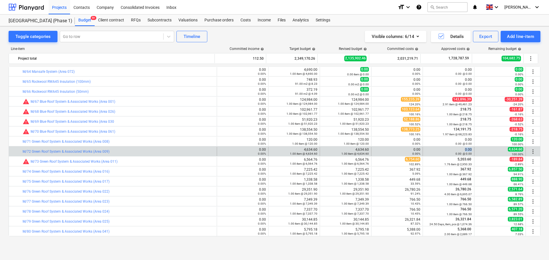
click at [454, 150] on div "0.00 0.00 @ 0.00" at bounding box center [448, 152] width 47 height 8
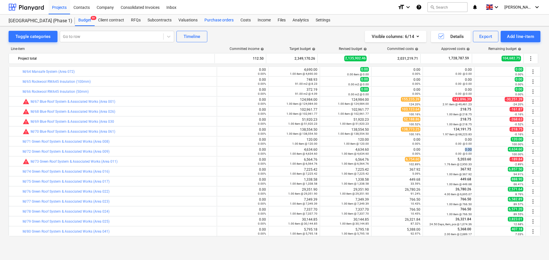
click at [221, 20] on div "Purchase orders" at bounding box center [219, 20] width 36 height 11
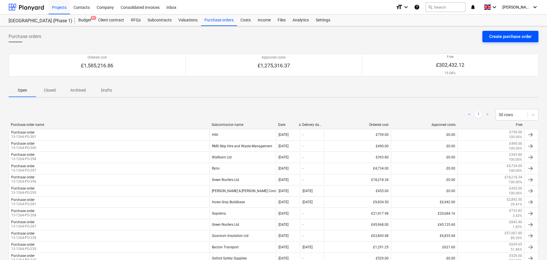
click at [497, 34] on div "Create purchase order" at bounding box center [510, 36] width 42 height 7
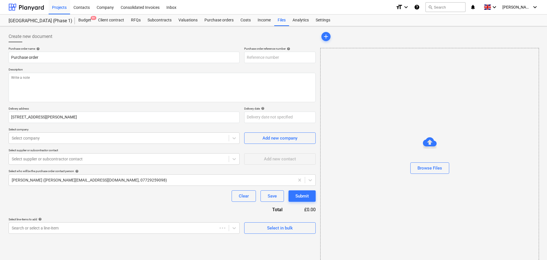
type textarea "x"
type input "13-1264-PO-302"
type textarea "x"
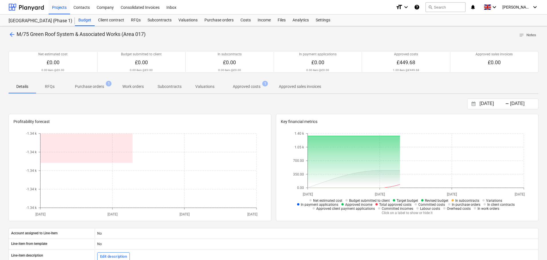
click at [245, 88] on p "Approved costs" at bounding box center [247, 87] width 28 height 6
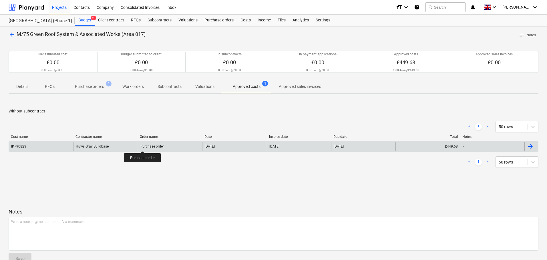
click at [143, 146] on div "Purchase order" at bounding box center [151, 147] width 23 height 4
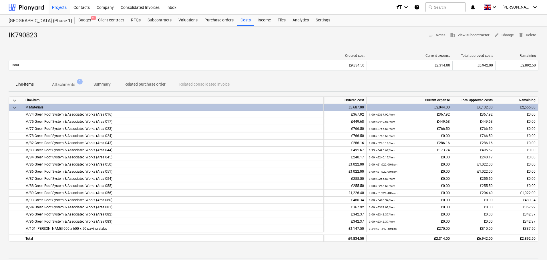
click at [57, 88] on p "Attachments" at bounding box center [63, 85] width 23 height 6
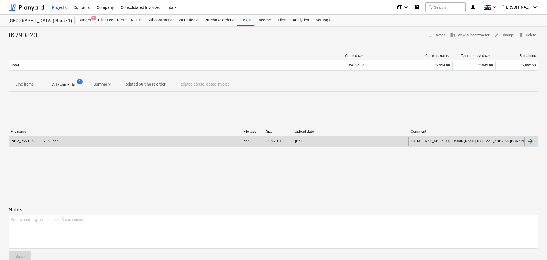
click at [61, 138] on div "SKM_C650i25071109051.pdf" at bounding box center [125, 141] width 232 height 9
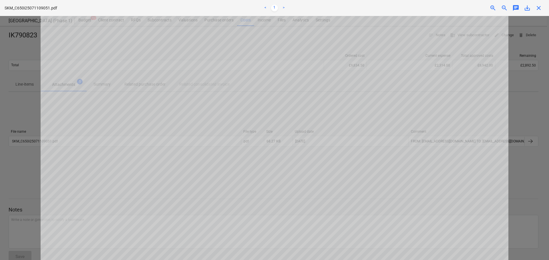
scroll to position [236, 0]
click at [537, 7] on span "close" at bounding box center [538, 8] width 7 height 7
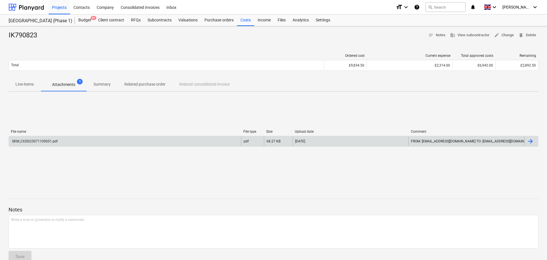
click at [147, 141] on div "SKM_C650i25071109051.pdf" at bounding box center [125, 141] width 232 height 9
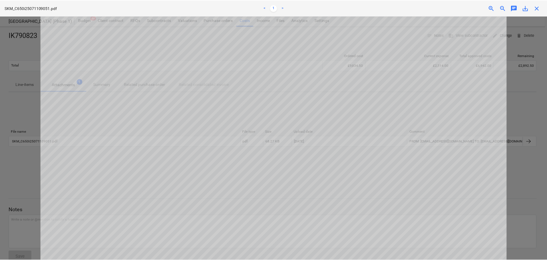
scroll to position [200, 0]
click at [535, 2] on div "SKM_C650i25071109051.pdf < 1 > zoom_in zoom_out chat 0 save_alt close" at bounding box center [274, 8] width 549 height 16
click at [534, 8] on div "close" at bounding box center [538, 8] width 11 height 7
click at [539, 7] on span "close" at bounding box center [538, 8] width 7 height 7
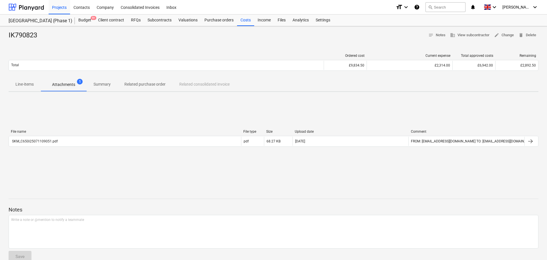
click at [18, 82] on p "Line-items" at bounding box center [24, 84] width 18 height 6
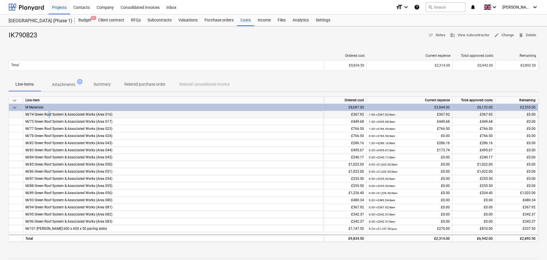
click at [50, 114] on span "M/74 Green Roof System & Associated Works (Area 016)" at bounding box center [68, 115] width 87 height 4
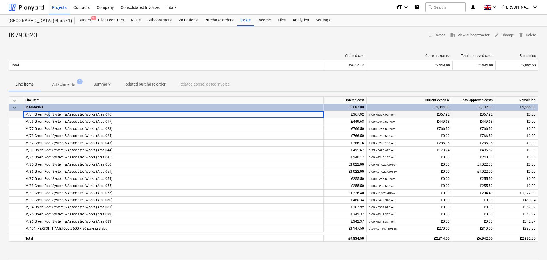
click at [50, 114] on span "M/74 Green Roof System & Associated Works (Area 016)" at bounding box center [68, 115] width 87 height 4
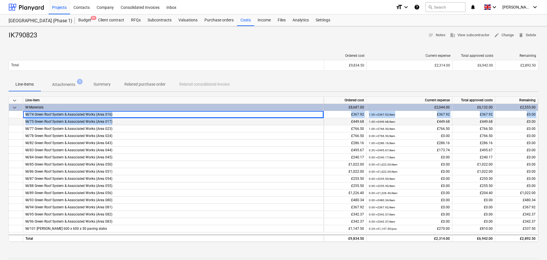
drag, startPoint x: 50, startPoint y: 114, endPoint x: 107, endPoint y: 124, distance: 58.4
click at [107, 124] on div "keyboard_arrow_down Line-item Ordered cost Current expense Total approved costs…" at bounding box center [273, 170] width 529 height 146
click at [107, 120] on span "M/75 Green Roof System & Associated Works (Area 017)" at bounding box center [68, 122] width 87 height 4
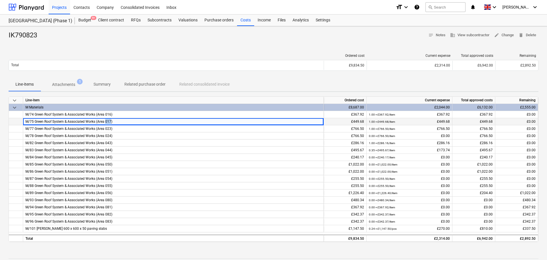
click at [107, 120] on span "M/75 Green Roof System & Associated Works (Area 017)" at bounding box center [68, 122] width 87 height 4
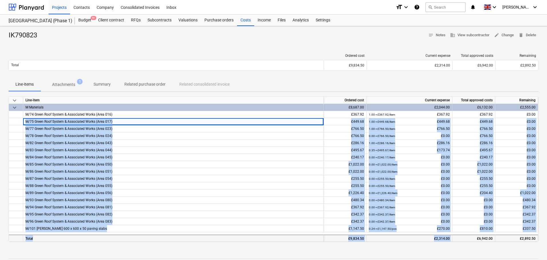
drag, startPoint x: 107, startPoint y: 120, endPoint x: 400, endPoint y: 238, distance: 315.7
click at [401, 237] on div "keyboard_arrow_down Line-item Ordered cost Current expense Total approved costs…" at bounding box center [273, 170] width 529 height 146
click at [296, 172] on div "M/86 Green Roof System & Associated Works (Area 051)" at bounding box center [173, 171] width 300 height 7
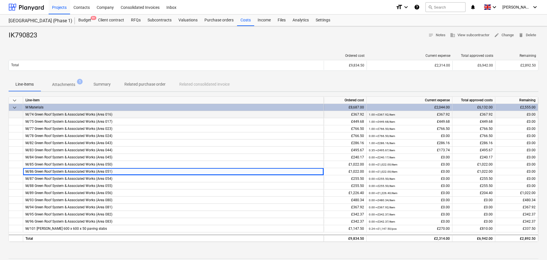
click at [79, 115] on span "M/74 Green Roof System & Associated Works (Area 016)" at bounding box center [68, 115] width 87 height 4
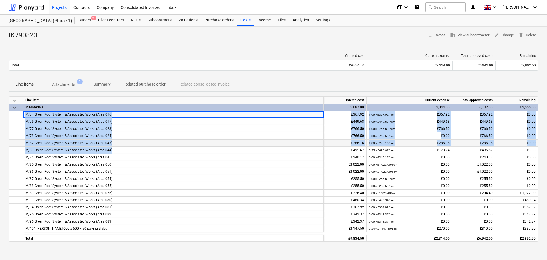
drag, startPoint x: 79, startPoint y: 115, endPoint x: 93, endPoint y: 147, distance: 34.9
click at [92, 147] on div "keyboard_arrow_down Line-item Ordered cost Current expense Total approved costs…" at bounding box center [273, 170] width 529 height 146
click at [95, 140] on div "M/82 Green Roof System & Associated Works (Area 043)" at bounding box center [173, 143] width 300 height 7
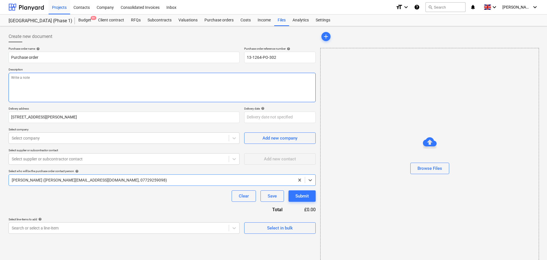
drag, startPoint x: 0, startPoint y: 0, endPoint x: 96, endPoint y: 92, distance: 132.8
click at [96, 92] on textarea at bounding box center [162, 87] width 307 height 29
paste textarea "Site contact Ashley Rowe 07909050712 or Skyler Office 01634791810.Driver to cal…"
type textarea "Site contact Ashley Rowe 07909050712 or Skyler Office 01634791810.Driver to cal…"
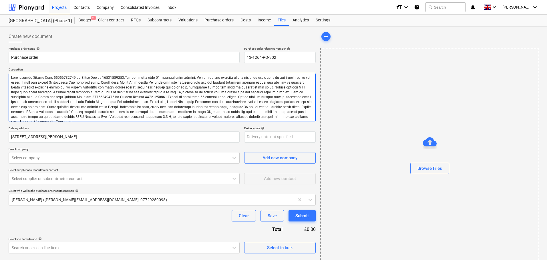
click at [36, 79] on textarea at bounding box center [162, 97] width 307 height 49
drag, startPoint x: 36, startPoint y: 79, endPoint x: 56, endPoint y: 78, distance: 20.0
click at [56, 78] on textarea at bounding box center [162, 97] width 307 height 49
type textarea "x"
type textarea "Site contact T or Skyler Office 01634791810.Driver to call when 30 minutes away…"
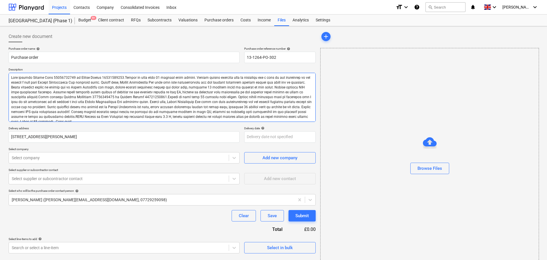
type textarea "x"
type textarea "Site contact To or Skyler Office 01634791810.Driver to call when 30 minutes awa…"
type textarea "x"
type textarea "Site contact Tom or Skyler Office 01634791810.Driver to call when 30 minutes aw…"
type textarea "x"
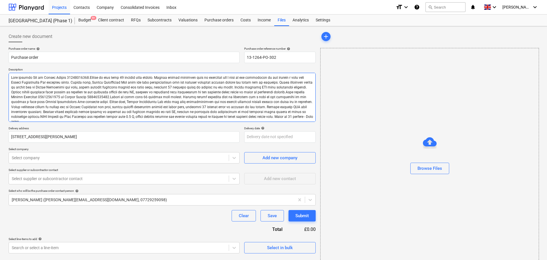
type textarea "Site contact Tom or Skyler Office 01634791810.Driver to call when 30 minutes aw…"
type textarea "x"
type textarea "Site contact Tom S or Skyler Office 01634791810.Driver to call when 30 minutes …"
type textarea "x"
type textarea "Site contact Tom Sh or Skyler Office 01634791810.Driver to call when 30 minutes…"
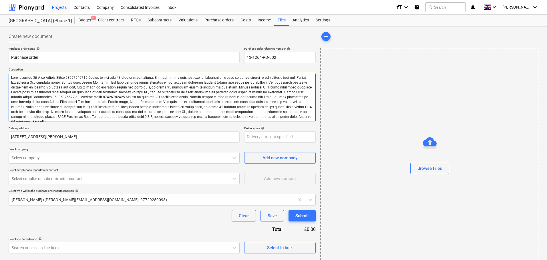
type textarea "x"
type textarea "Site contact Tom Sha or Skyler Office 01634791810.Driver to call when 30 minute…"
type textarea "x"
type textarea "Site contact Tom Shal or Skyler Office 01634791810.Driver to call when 30 minut…"
type textarea "x"
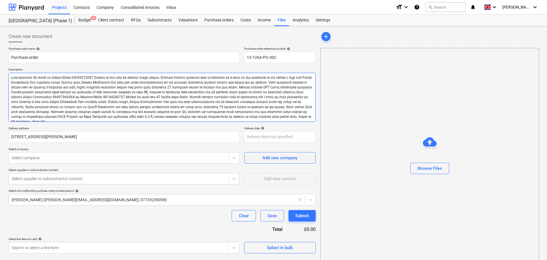
type textarea "Site contact Tom Shall or Skyler Office 01634791810.Driver to call when 30 minu…"
type textarea "x"
type textarea "Site contact Tom Shallc or Skyler Office 01634791810.Driver to call when 30 min…"
type textarea "x"
type textarea "Site contact Tom Shallcr or Skyler Office 01634791810.Driver to call when 30 mi…"
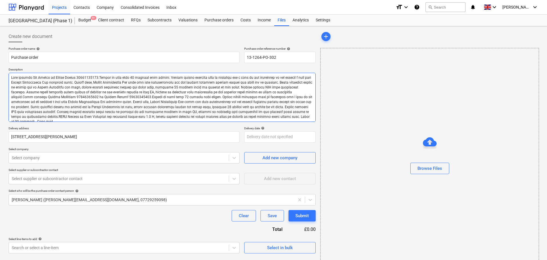
type textarea "x"
type textarea "Site contact Tom Shallcro or Skyler Office 01634791810.Driver to call when 30 m…"
type textarea "x"
type textarea "Site contact Tom Shallcros or Skyler Office 01634791810.Driver to call when 30 …"
type textarea "x"
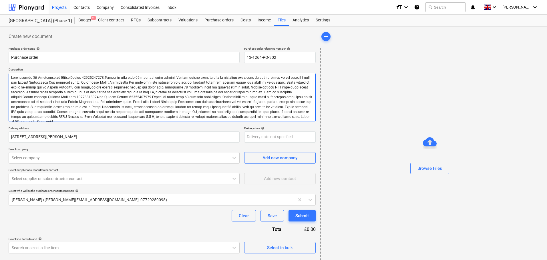
type textarea "Site contact Tom Shallcross or Skyler Office 01634791810.Driver to call when 30…"
type textarea "x"
type textarea "Site contact Tom Shallcross or Skyler Office 01634791810.Driver to call when 30…"
type textarea "x"
type textarea "Site contact Tom Shallcross 0 or Skyler Office 01634791810.Driver to call when …"
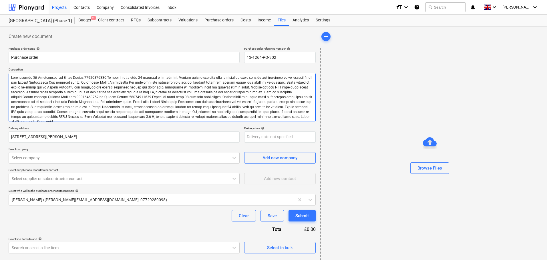
type textarea "x"
type textarea "Site contact Tom Shallcross 07 or Skyler Office 01634791810.Driver to call when…"
type textarea "x"
type textarea "Site contact Tom Shallcross 075 or Skyler Office 01634791810.Driver to call whe…"
type textarea "x"
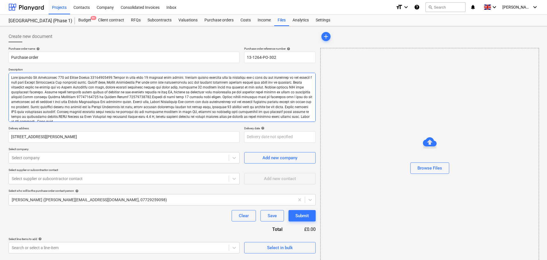
type textarea "Site contact Tom Shallcross 0754 or Skyler Office 01634791810.Driver to call wh…"
type textarea "x"
type textarea "Site contact Tom Shallcross 07543 or Skyler Office 01634791810.Driver to call w…"
type textarea "x"
type textarea "Site contact Tom Shallcross 07543 or Skyler Office 01634791810.Driver to call w…"
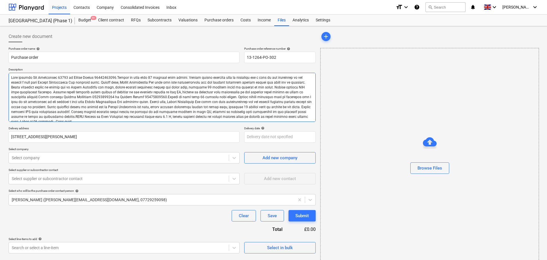
type textarea "x"
type textarea "Site contact Tom Shallcross 07543 6 or Skyler Office 01634791810.Driver to call…"
type textarea "x"
type textarea "Site contact Tom Shallcross 07543 65 or Skyler Office 01634791810.Driver to cal…"
type textarea "x"
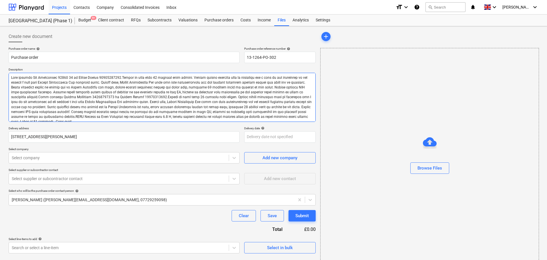
type textarea "Site contact Tom Shallcross 07543 650 or Skyler Office 01634791810.Driver to ca…"
type textarea "x"
type textarea "Site contact Tom Shallcross 07543 6502 or Skyler Office 01634791810.Driver to c…"
type textarea "x"
type textarea "Site contact Tom Shallcross 07543 65026 or Skyler Office 01634791810.Driver to …"
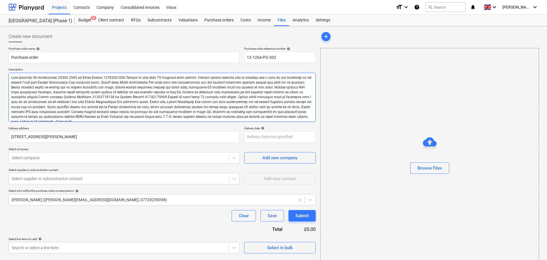
type textarea "x"
type textarea "Site contact Tom Shallcross 07543 650260 or Skyler Office 01634791810.Driver to…"
type textarea "x"
type textarea "Site contact Tom Shallcross 07543 650260 or Skyler Office 01634791810.Driver to…"
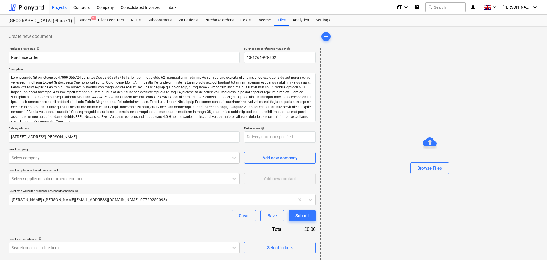
click at [82, 49] on div "Purchase order name help" at bounding box center [124, 49] width 231 height 4
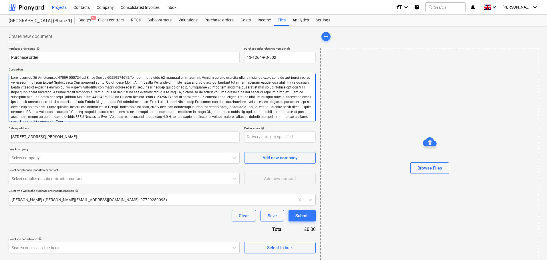
drag, startPoint x: 98, startPoint y: 83, endPoint x: 217, endPoint y: 116, distance: 123.2
click at [217, 116] on textarea at bounding box center [162, 97] width 307 height 49
click at [167, 99] on textarea at bounding box center [162, 97] width 307 height 49
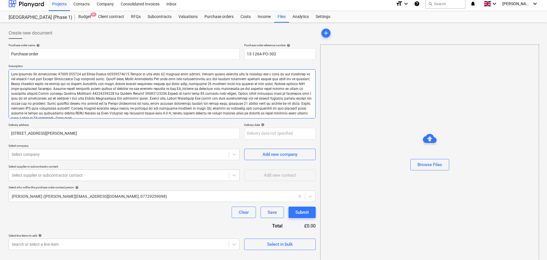
scroll to position [10, 0]
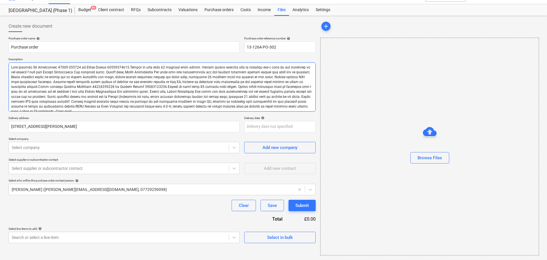
click at [145, 95] on textarea at bounding box center [162, 87] width 307 height 49
click at [131, 87] on textarea at bounding box center [162, 87] width 307 height 49
type textarea "x"
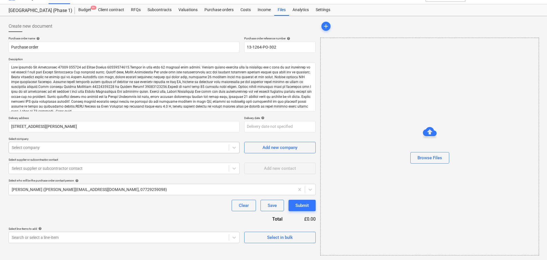
click at [69, 149] on div at bounding box center [119, 148] width 214 height 6
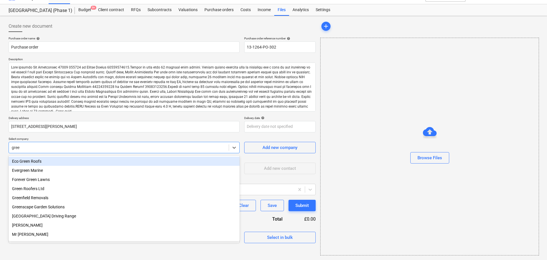
type input "green"
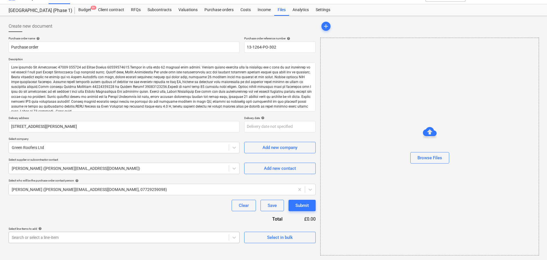
click at [91, 243] on body "Projects Contacts Company Consolidated Invoices Inbox format_size keyboard_arro…" at bounding box center [273, 120] width 547 height 260
type textarea "x"
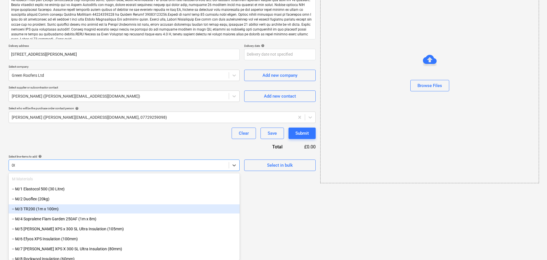
type input "009"
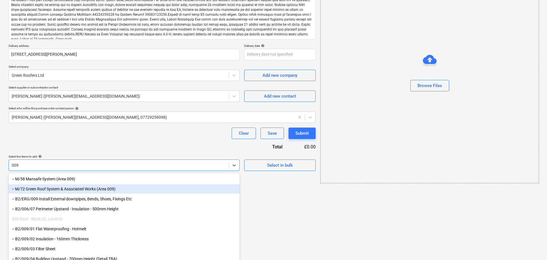
type textarea "x"
click at [77, 190] on div "-- M/72 Green Roof System & Associated Works (Area 009)" at bounding box center [124, 189] width 231 height 9
type textarea "x"
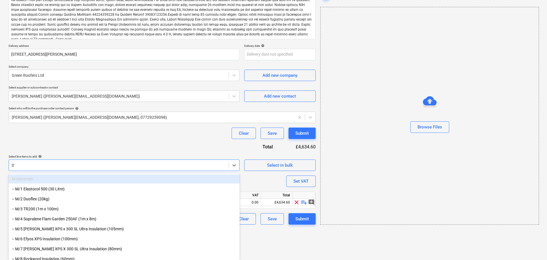
type input "017"
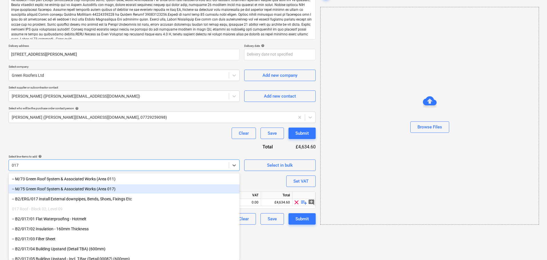
type textarea "x"
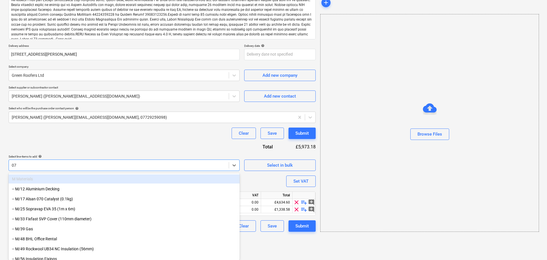
type input "070"
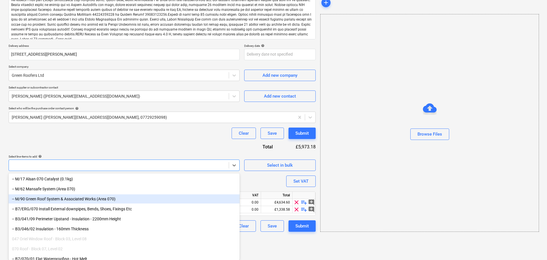
scroll to position [66, 0]
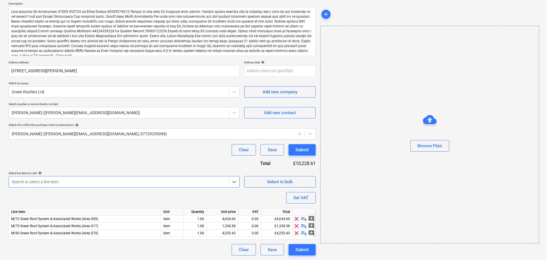
click at [97, 164] on div "Purchase order name help Purchase order Purchase order reference number help 13…" at bounding box center [162, 118] width 307 height 275
click at [304, 231] on span "playlist_add" at bounding box center [303, 233] width 7 height 7
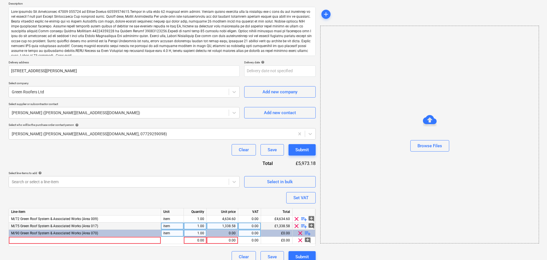
click at [303, 227] on span "playlist_add" at bounding box center [303, 226] width 7 height 7
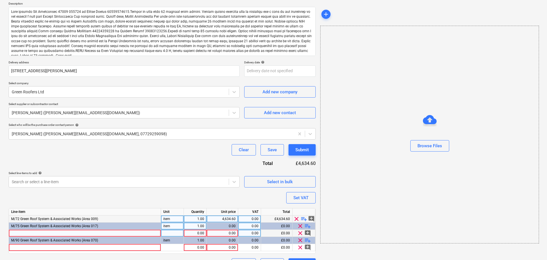
click at [304, 220] on span "playlist_add" at bounding box center [303, 219] width 7 height 7
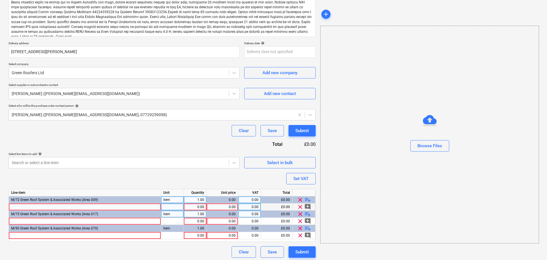
scroll to position [87, 0]
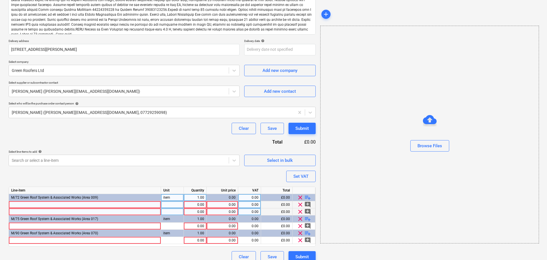
click at [306, 197] on span "playlist_add" at bounding box center [307, 197] width 7 height 7
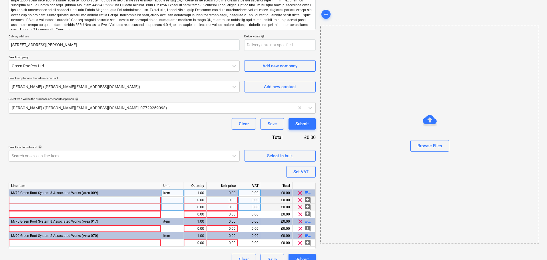
scroll to position [102, 0]
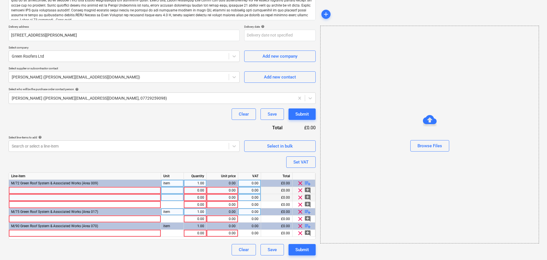
click at [307, 211] on span "playlist_add" at bounding box center [307, 212] width 7 height 7
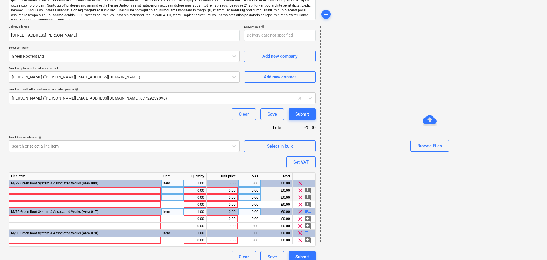
click at [307, 211] on span "playlist_add" at bounding box center [307, 212] width 7 height 7
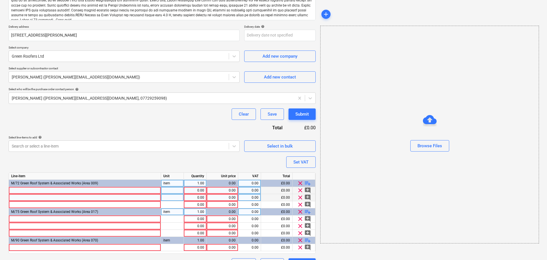
click at [307, 211] on span "playlist_add" at bounding box center [307, 212] width 7 height 7
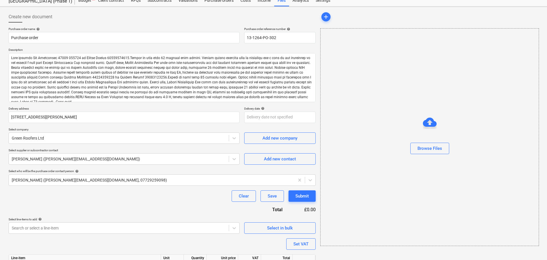
scroll to position [123, 0]
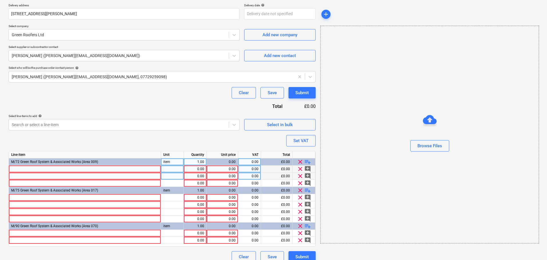
click at [307, 225] on span "playlist_add" at bounding box center [307, 226] width 7 height 7
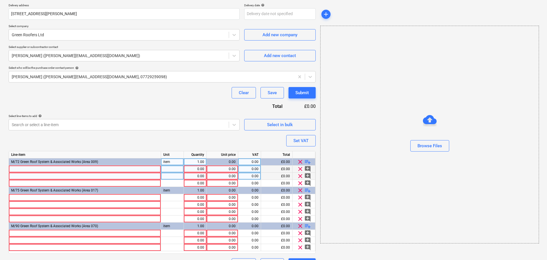
click at [307, 225] on span "playlist_add" at bounding box center [307, 226] width 7 height 7
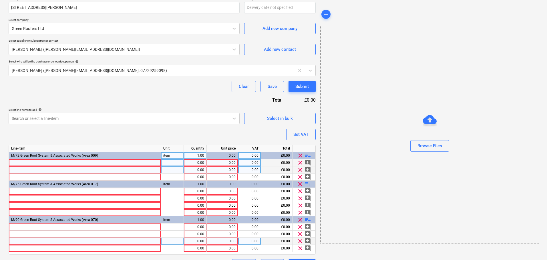
scroll to position [145, 0]
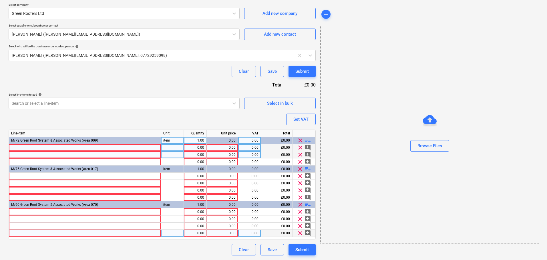
type textarea "x"
click at [51, 234] on div at bounding box center [85, 233] width 152 height 7
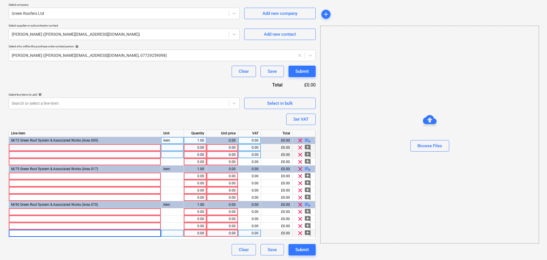
type input "Install Service;"
type textarea "x"
click at [52, 231] on div "Install Service;" at bounding box center [85, 233] width 152 height 7
click at [56, 232] on input "Install Service;" at bounding box center [85, 233] width 152 height 7
type input "Install Service"
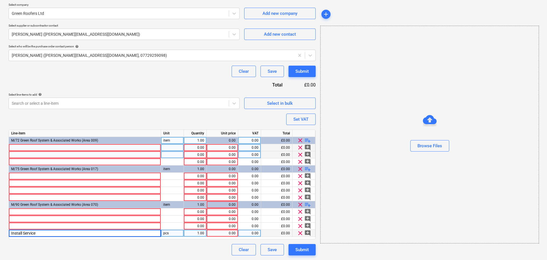
type textarea "x"
type input "Item"
type textarea "x"
type input "1304"
type textarea "x"
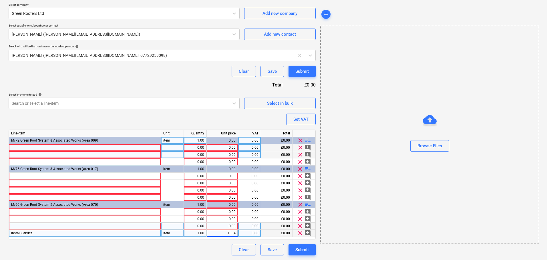
click at [74, 227] on div at bounding box center [85, 226] width 152 height 7
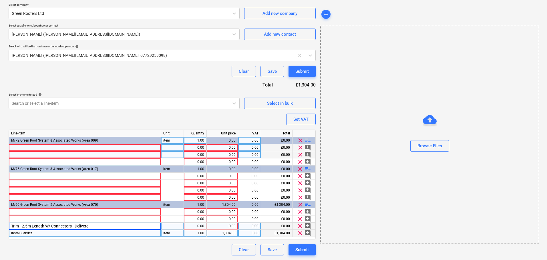
type input "Trim - 2.5m Length W/ Connectors - Delivered"
type textarea "x"
type input "21"
type textarea "x"
type input "33"
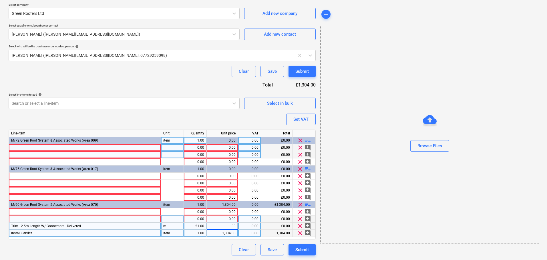
type textarea "x"
click at [66, 218] on div at bounding box center [85, 219] width 152 height 7
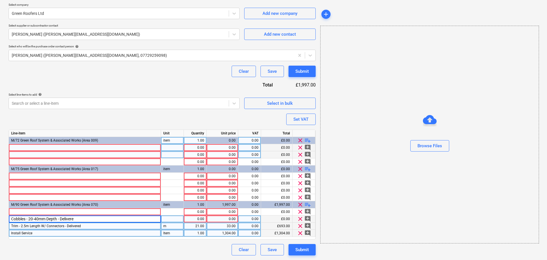
type input "Cobbles - 20-40mm Depth - Delivered"
type textarea "x"
type input "11"
type textarea "x"
type input "17"
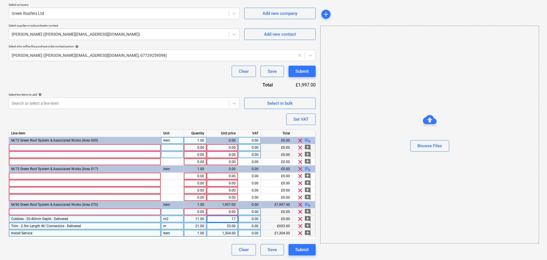
type textarea "x"
click at [73, 212] on div at bounding box center [85, 212] width 152 height 7
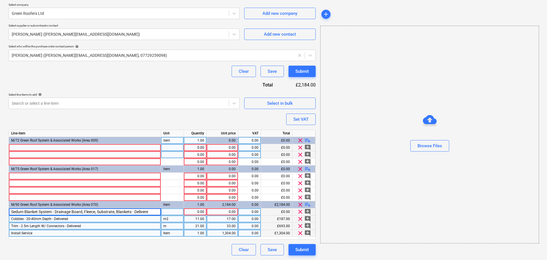
type input "Sedum Blanket System - Drainage Board, Fleece, Substrate, Blankets - Delivered"
type textarea "x"
type input "44"
click at [118, 117] on div "Purchase order name help Purchase order Purchase order reference number help 13…" at bounding box center [162, 78] width 307 height 353
type textarea "x"
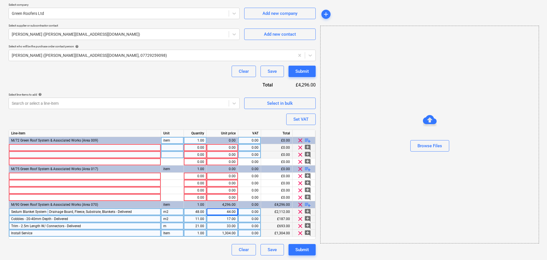
click at [48, 213] on span "Sedum Blanket System - Drainage Board, Fleece, Substrate, Blankets - Delivered" at bounding box center [71, 212] width 121 height 4
click at [40, 176] on div at bounding box center [85, 176] width 152 height 7
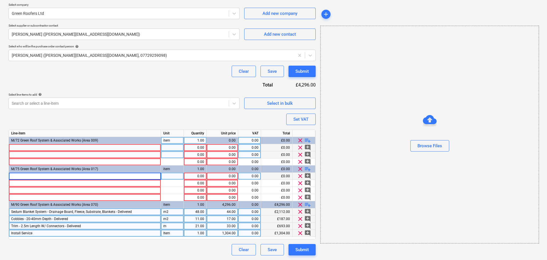
type input "Sedum Blanket System - Drainage Board, Fleece, Substrate, Blankets - Delivered"
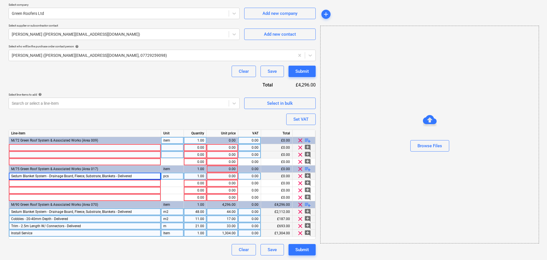
click at [33, 218] on span "Cobbles - 20-40mm Depth - Delivered" at bounding box center [39, 219] width 57 height 4
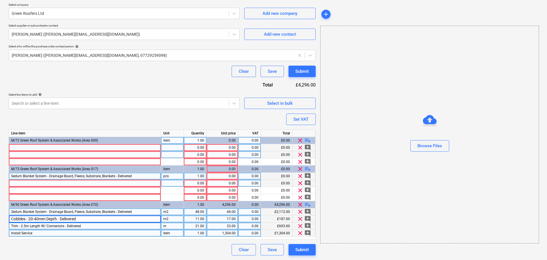
type textarea "x"
click at [34, 185] on div at bounding box center [85, 183] width 152 height 7
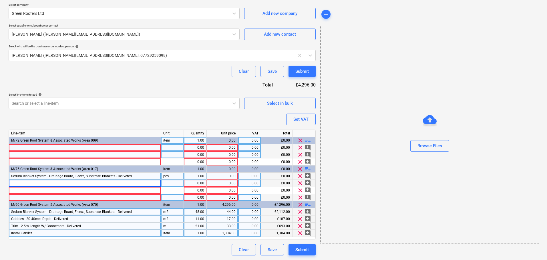
type input "Cobbles - 20-40mm Depth - Delivered"
type textarea "x"
click at [36, 225] on span "Trim - 2.5m Length W/ Connectors - Delivered" at bounding box center [46, 226] width 70 height 4
click at [39, 189] on div at bounding box center [85, 190] width 152 height 7
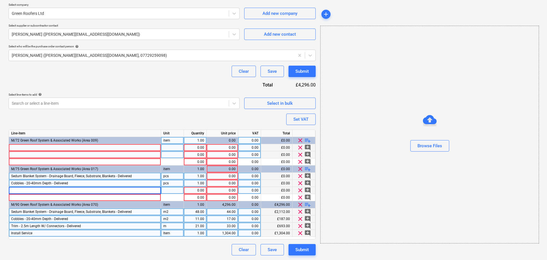
type input "Trim - 2.5m Length W/ Connectors - Delivered"
type textarea "x"
click at [49, 237] on div "Install Service" at bounding box center [85, 233] width 152 height 7
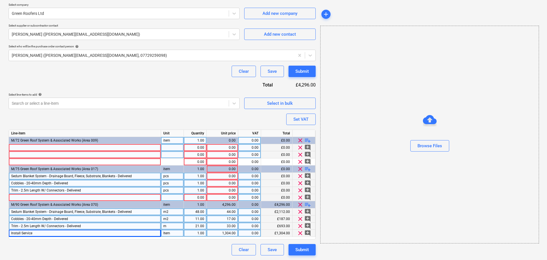
click at [56, 198] on div at bounding box center [85, 197] width 152 height 7
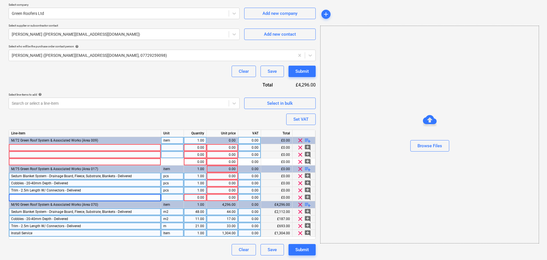
type input "Install Service"
type textarea "x"
click at [167, 233] on div "Item" at bounding box center [172, 233] width 23 height 7
click at [171, 197] on div "pcs" at bounding box center [172, 197] width 23 height 7
type input "Item"
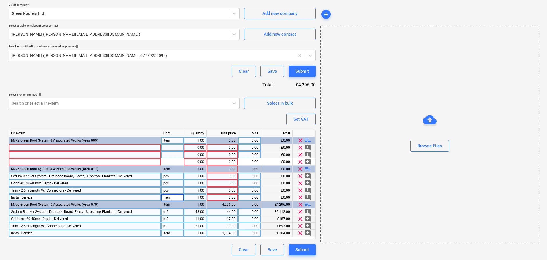
type textarea "x"
click at [172, 191] on div "pcs" at bounding box center [172, 190] width 23 height 7
type input "m"
type textarea "x"
click at [174, 182] on div "pcs" at bounding box center [172, 183] width 23 height 7
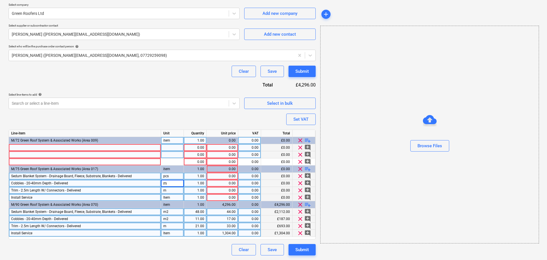
type input "m2"
click at [172, 178] on div "pcs" at bounding box center [172, 176] width 23 height 7
type textarea "x"
click at [168, 121] on div "Purchase order name help Purchase order Purchase order reference number help 13…" at bounding box center [162, 78] width 307 height 353
click at [195, 175] on div "1.00" at bounding box center [195, 176] width 18 height 7
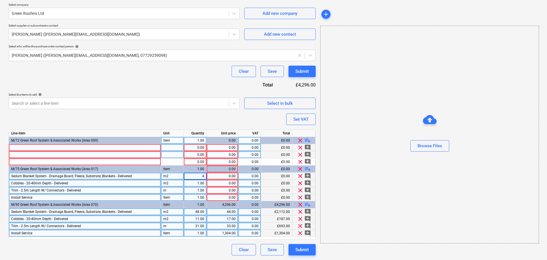
type input "44"
type textarea "x"
click at [194, 181] on div "1.00" at bounding box center [195, 183] width 18 height 7
click at [190, 175] on div "44.00" at bounding box center [195, 176] width 18 height 7
type input "13"
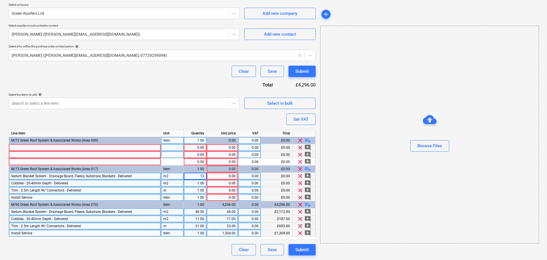
type textarea "x"
click at [192, 182] on div "1.00" at bounding box center [195, 183] width 18 height 7
type input "32"
type textarea "x"
click at [194, 190] on div "1.00" at bounding box center [195, 190] width 18 height 7
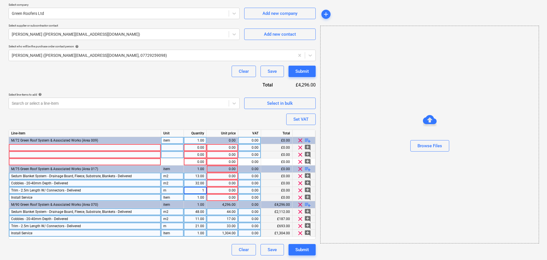
type input "5"
type textarea "x"
click at [219, 199] on div "0.00" at bounding box center [222, 197] width 27 height 7
type input "470"
type textarea "x"
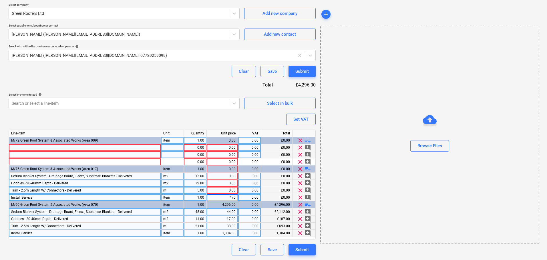
click at [223, 191] on div "0.00" at bounding box center [222, 190] width 27 height 7
type input "33"
type textarea "x"
click at [224, 183] on div "0.00" at bounding box center [222, 183] width 27 height 7
type input "17"
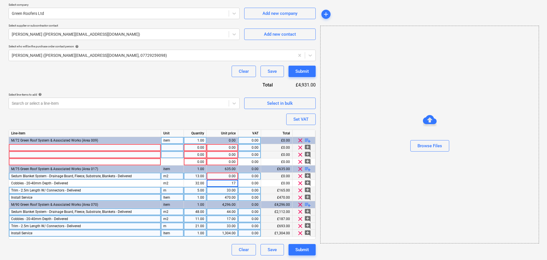
type textarea "x"
click at [222, 175] on div "0.00" at bounding box center [222, 176] width 27 height 7
type input "44"
type textarea "x"
click at [43, 175] on span "Sedum Blanket System - Drainage Board, Fleece, Substrate, Blankets - Delivered" at bounding box center [71, 176] width 121 height 4
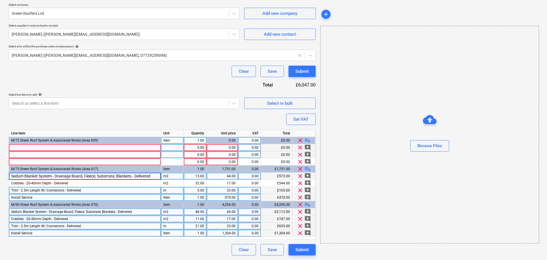
click at [47, 147] on div at bounding box center [85, 147] width 152 height 7
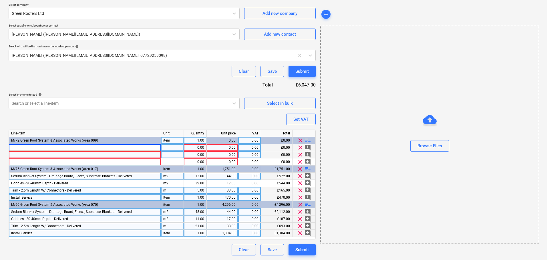
type input "Sedum Blanket System - Drainage Board, Fleece, Substrate, Blankets - Delivered"
type textarea "x"
click at [37, 189] on span "Trim - 2.5m Length W/ Connectors - Delivered" at bounding box center [46, 191] width 70 height 4
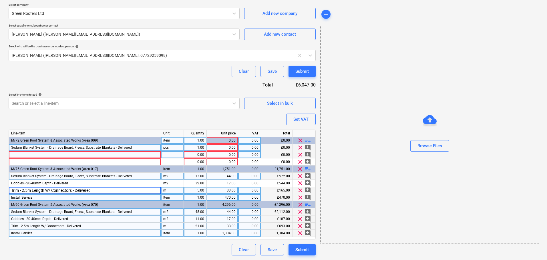
click at [41, 156] on div at bounding box center [85, 154] width 152 height 7
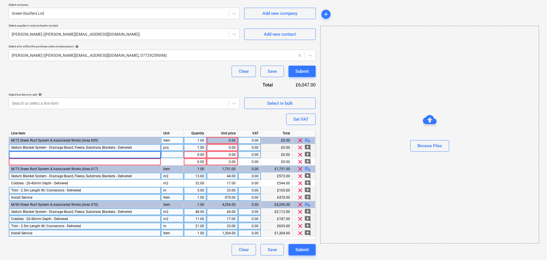
type input "Trim - 2.5m Length W/ Connectors - Delivered"
type textarea "x"
click at [40, 198] on div "Install Service" at bounding box center [85, 197] width 152 height 7
click at [55, 162] on div at bounding box center [85, 162] width 152 height 7
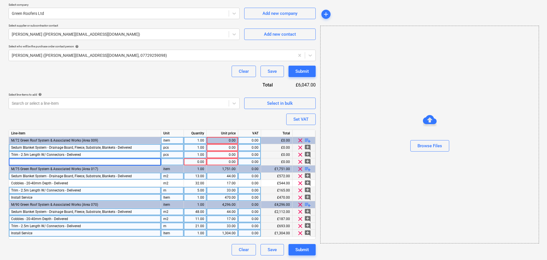
type input "Install Service"
type textarea "x"
click at [175, 161] on div at bounding box center [172, 162] width 23 height 7
type input "Item"
type textarea "x"
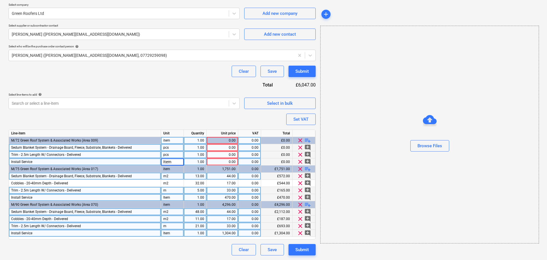
click at [173, 157] on div "pcs" at bounding box center [172, 154] width 23 height 7
type input "m"
type textarea "x"
click at [168, 146] on div "pcs" at bounding box center [172, 147] width 23 height 7
type input "m2"
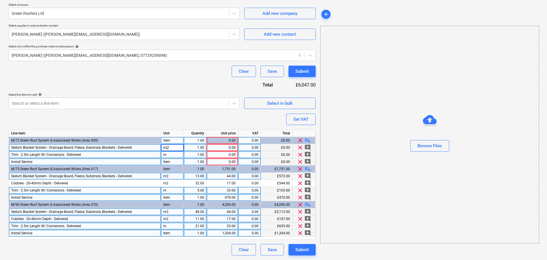
type textarea "x"
click at [189, 145] on div "1.00" at bounding box center [195, 147] width 18 height 7
type input "55"
type textarea "x"
click at [196, 153] on div "1.00" at bounding box center [195, 154] width 18 height 7
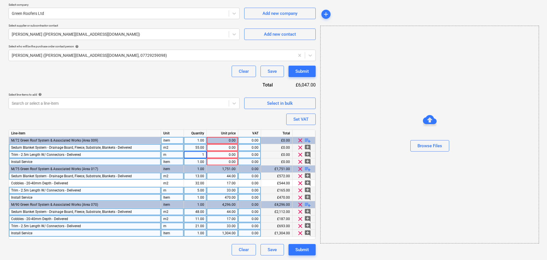
type input "14"
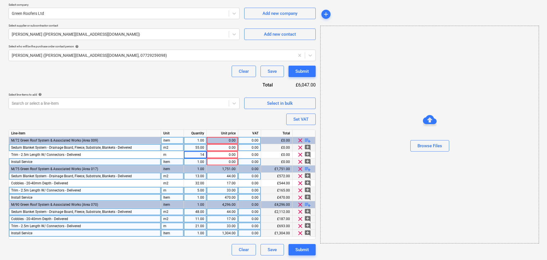
type textarea "x"
click at [228, 145] on div "0.00" at bounding box center [222, 147] width 27 height 7
type input "44"
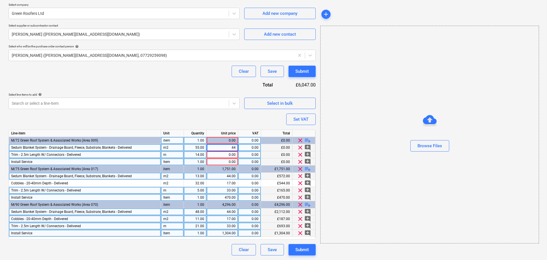
type textarea "x"
click at [225, 153] on div "0.00" at bounding box center [222, 154] width 27 height 7
type input "33"
type textarea "x"
click at [221, 162] on div "0.00" at bounding box center [222, 162] width 27 height 7
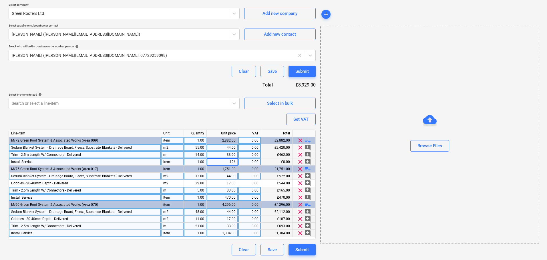
type input "1260"
click at [190, 83] on div "Purchase order name help Purchase order Purchase order reference number help 13…" at bounding box center [162, 78] width 307 height 353
click at [114, 84] on div "Purchase order name help Purchase order Purchase order reference number help 13…" at bounding box center [162, 78] width 307 height 353
click at [296, 71] on div "Submit" at bounding box center [301, 71] width 13 height 7
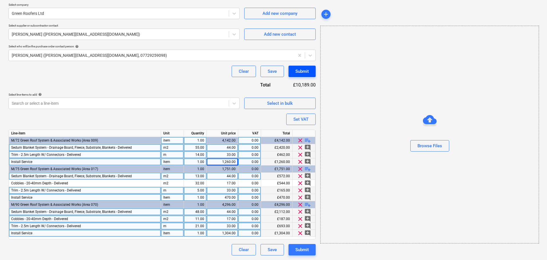
type textarea "x"
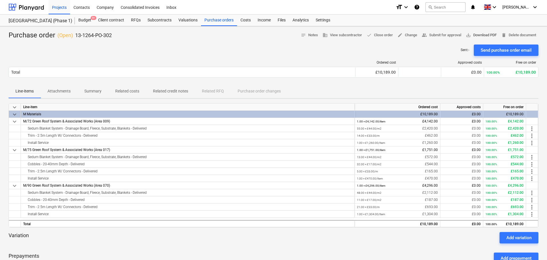
click at [477, 36] on span "save_alt Download PDF" at bounding box center [480, 35] width 31 height 7
